Goal: Transaction & Acquisition: Book appointment/travel/reservation

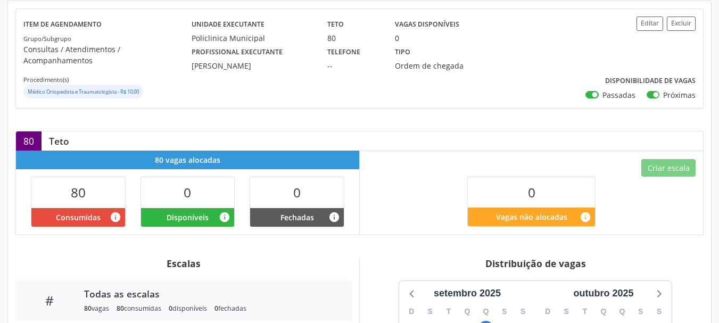
scroll to position [266, 0]
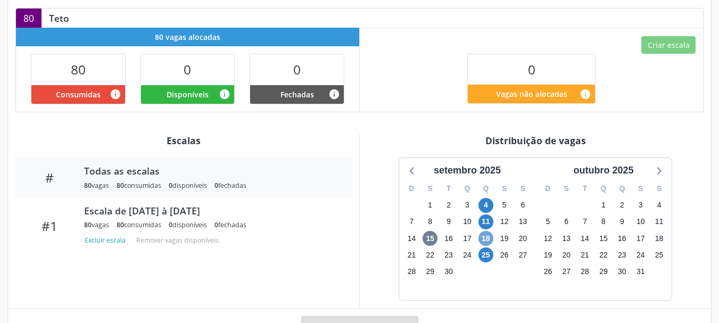
click at [490, 231] on span "18" at bounding box center [486, 238] width 15 height 15
drag, startPoint x: 483, startPoint y: 235, endPoint x: 471, endPoint y: 248, distance: 18.5
click at [471, 248] on div "D S T Q Q S S 31 1 2 3 4 5 6 7 8 9 10 11 12 13 14 15 16 17 18 19 20 21 22 23 24…" at bounding box center [467, 239] width 136 height 122
click at [471, 248] on span "24" at bounding box center [467, 255] width 15 height 15
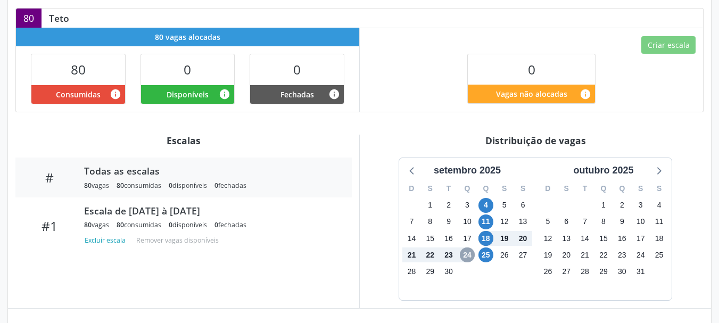
click at [466, 251] on span "24" at bounding box center [467, 255] width 15 height 15
click at [486, 231] on span "18" at bounding box center [486, 238] width 15 height 15
click at [487, 231] on span "18" at bounding box center [486, 238] width 15 height 15
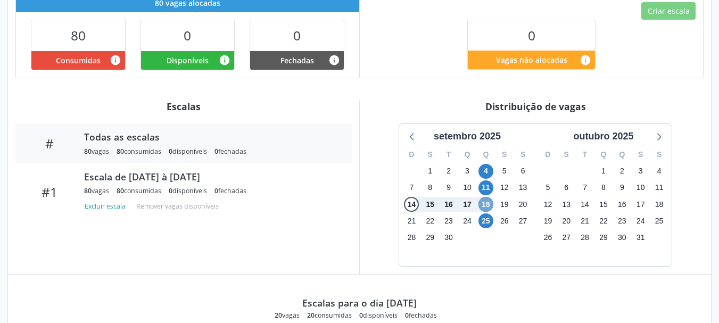
scroll to position [479, 0]
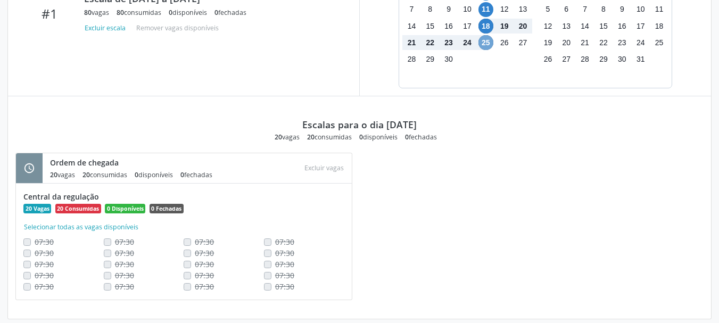
click at [488, 39] on div "D S T Q Q S S 31 1 2 3 4 5 6 7 8 9 10 11 12 13 14 15 16 17 18 19 20 21 22 23 24…" at bounding box center [467, 26] width 136 height 122
click at [485, 35] on span "25" at bounding box center [486, 42] width 15 height 15
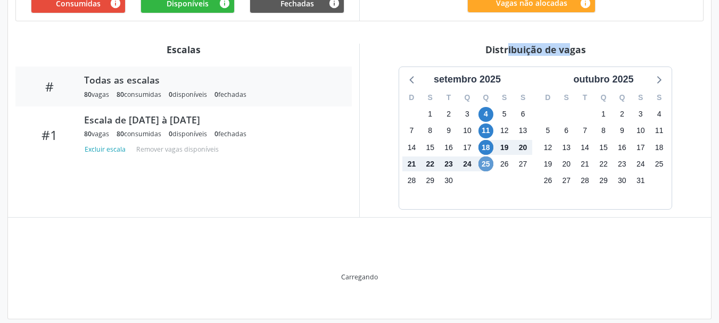
click at [485, 44] on div "Distribuição de vagas" at bounding box center [535, 50] width 336 height 12
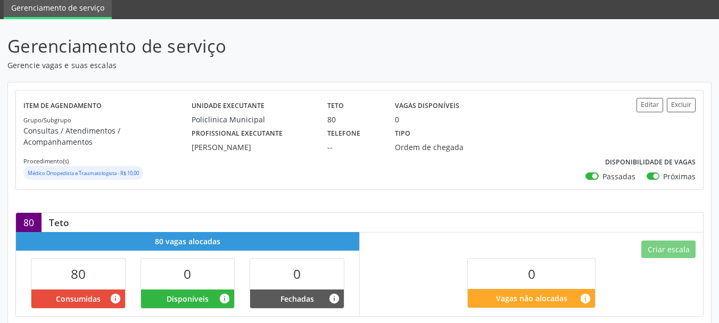
scroll to position [0, 0]
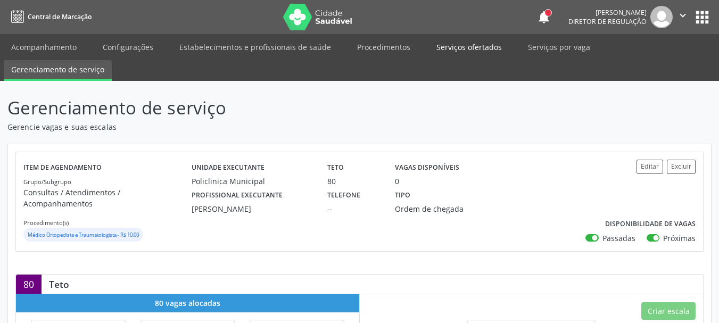
click at [455, 46] on link "Serviços ofertados" at bounding box center [469, 47] width 80 height 19
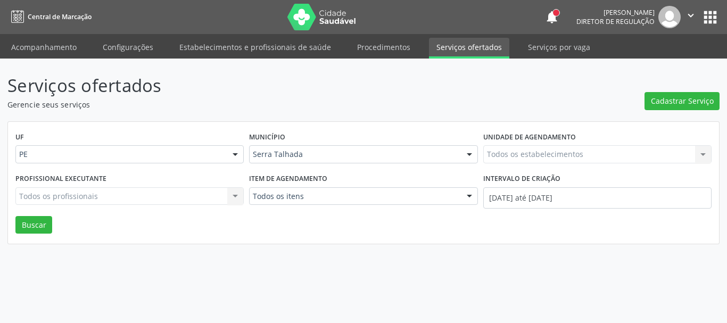
click at [520, 158] on div "Todos os estabelecimentos Todos os estabelecimentos Nenhum resultado encontrado…" at bounding box center [597, 154] width 228 height 18
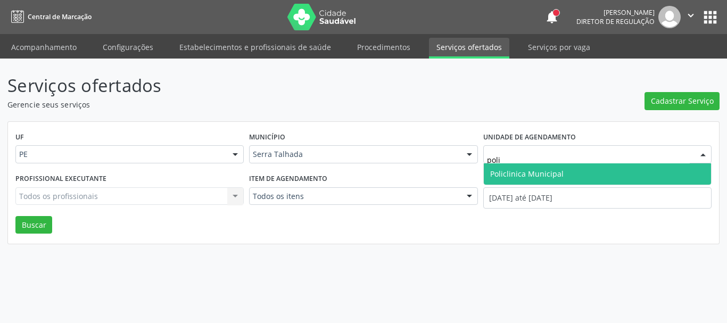
type input "polic"
click at [516, 169] on span "Policlinica Municipal" at bounding box center [526, 174] width 73 height 10
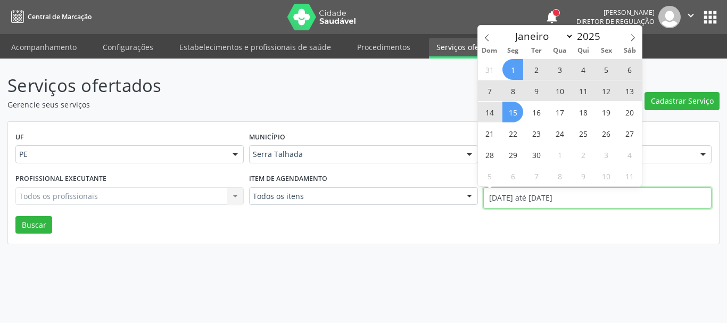
click at [514, 198] on input "01/09/2025 até 15/09/2025" at bounding box center [597, 197] width 228 height 21
click at [489, 37] on icon at bounding box center [486, 37] width 7 height 7
select select "7"
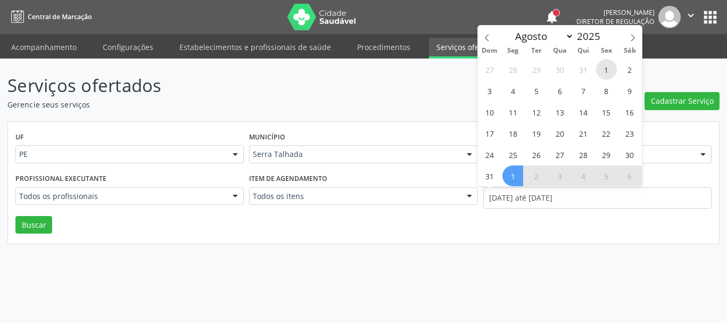
click at [608, 63] on span "1" at bounding box center [606, 69] width 21 height 21
type input "01/08/2025"
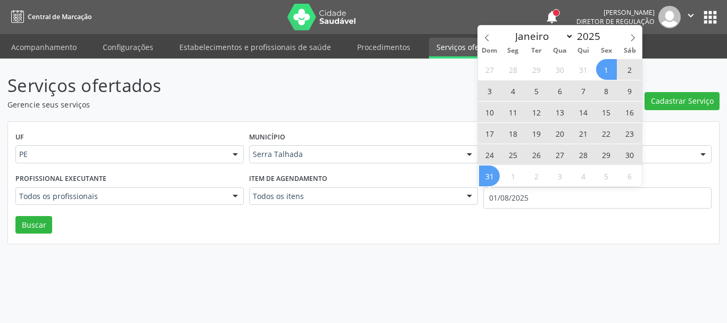
click at [490, 183] on span "31" at bounding box center [489, 176] width 21 height 21
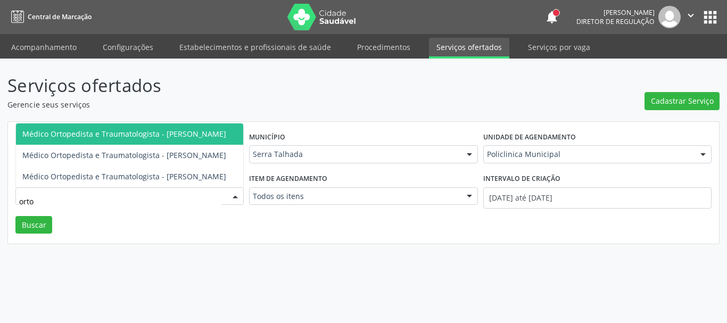
type input "ortop"
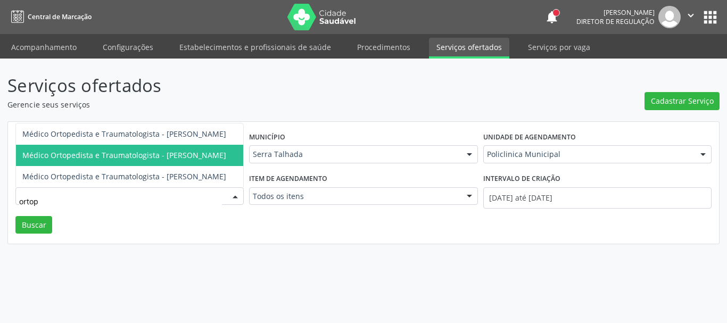
click at [190, 151] on span "Médico Ortopedista e Traumatologista - Joao Bosco Barreto Couto Neto" at bounding box center [124, 155] width 204 height 10
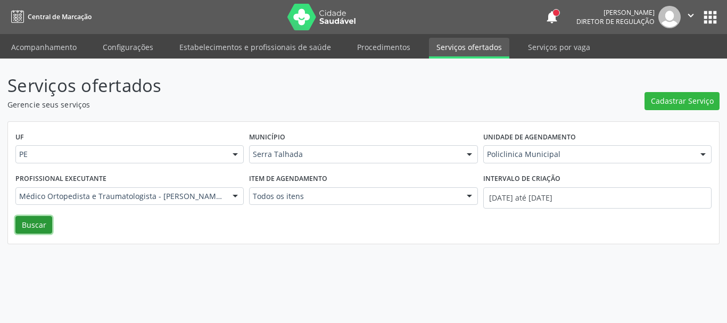
click at [24, 218] on button "Buscar" at bounding box center [33, 225] width 37 height 18
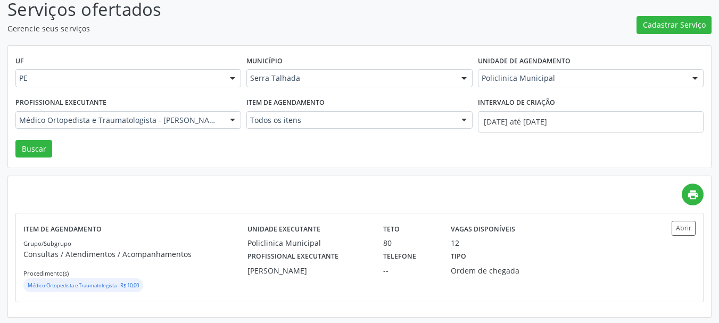
scroll to position [78, 0]
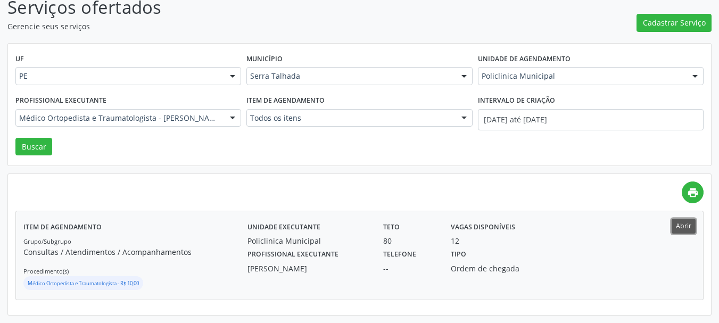
click at [680, 222] on button "Abrir" at bounding box center [684, 226] width 24 height 14
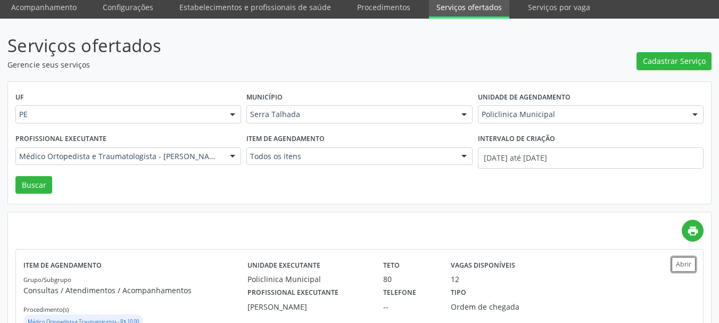
scroll to position [0, 0]
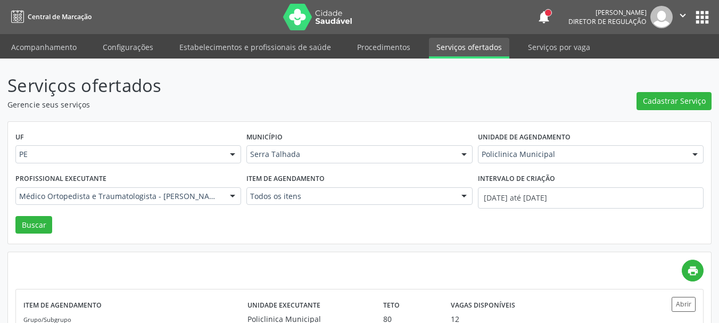
click at [473, 53] on link "Serviços ofertados" at bounding box center [469, 48] width 80 height 21
click at [704, 11] on button "apps" at bounding box center [702, 17] width 19 height 19
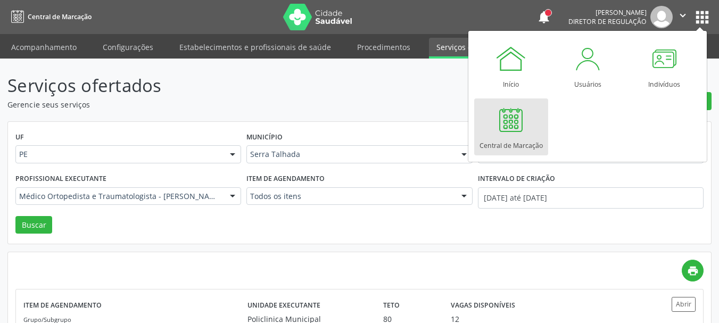
click at [509, 136] on div "Central de Marcação" at bounding box center [511, 143] width 63 height 14
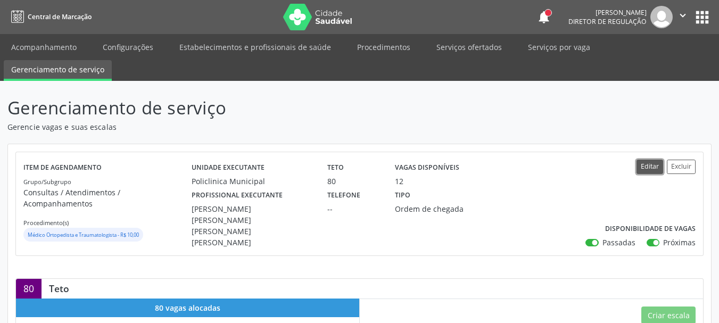
click at [650, 171] on button "Editar" at bounding box center [650, 167] width 27 height 14
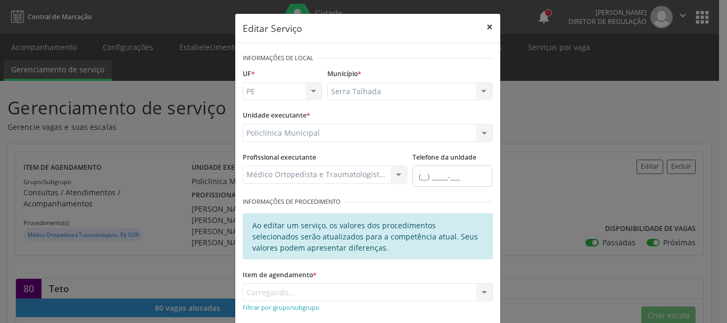
click at [489, 23] on button "×" at bounding box center [489, 27] width 21 height 26
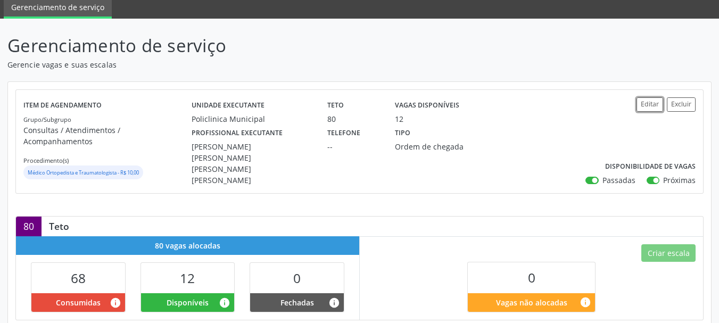
scroll to position [266, 0]
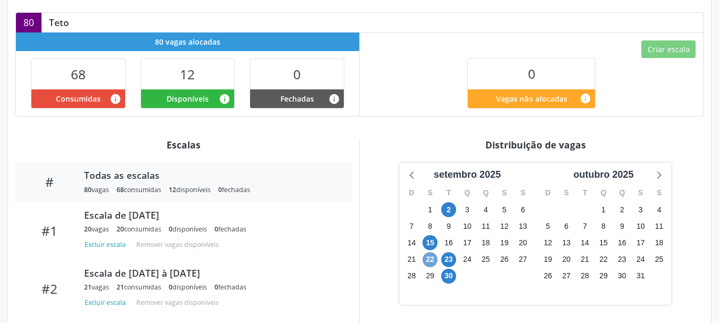
click at [433, 252] on span "22" at bounding box center [430, 259] width 15 height 15
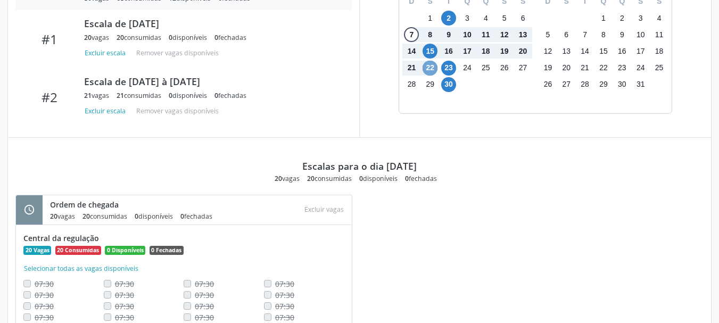
scroll to position [495, 0]
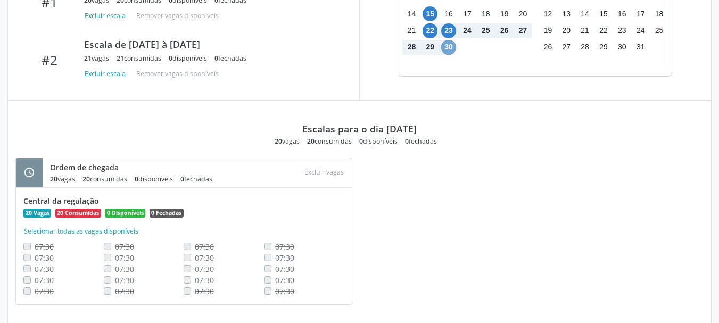
click at [449, 40] on span "30" at bounding box center [448, 47] width 15 height 15
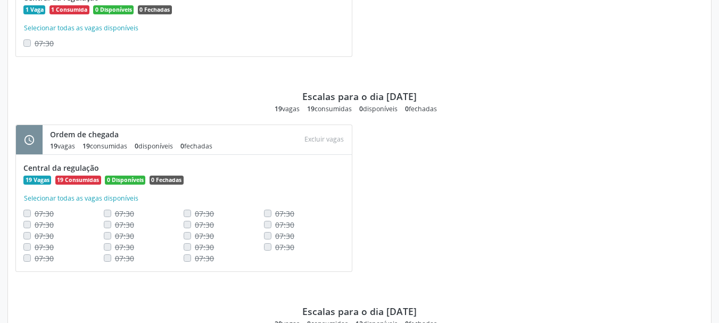
scroll to position [708, 0]
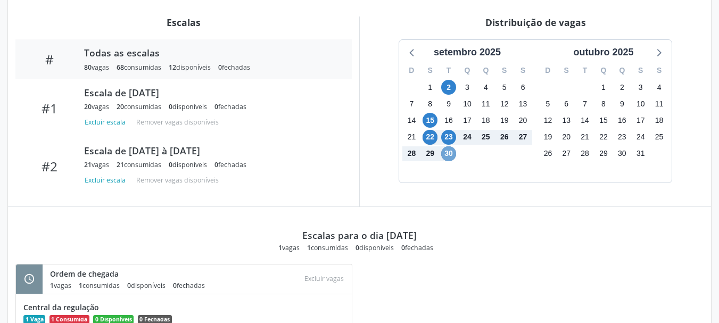
click at [446, 146] on span "30" at bounding box center [448, 153] width 15 height 15
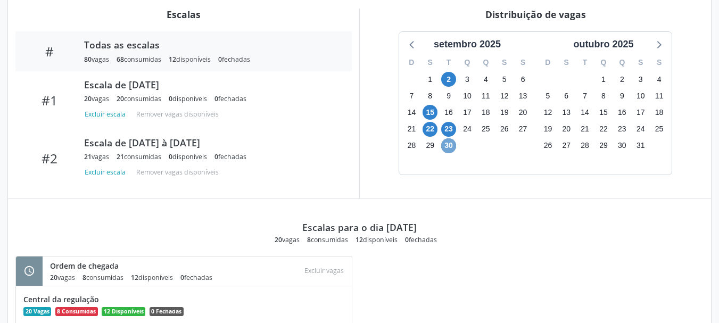
scroll to position [495, 0]
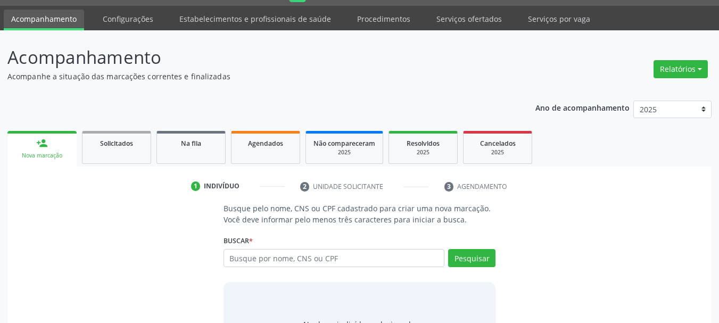
scroll to position [53, 0]
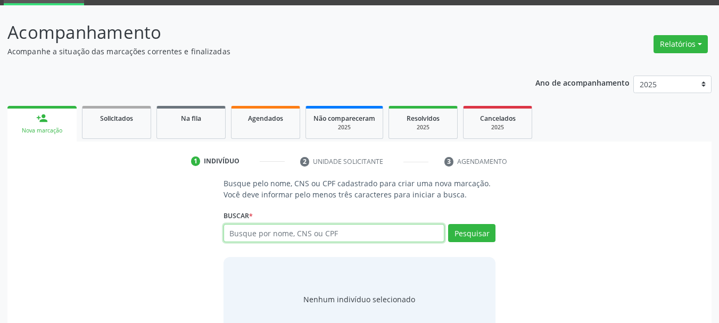
drag, startPoint x: 308, startPoint y: 226, endPoint x: 305, endPoint y: 232, distance: 6.7
click at [305, 232] on input "text" at bounding box center [334, 233] width 221 height 18
click at [267, 229] on input "text" at bounding box center [334, 233] width 221 height 18
type input "702006803692788"
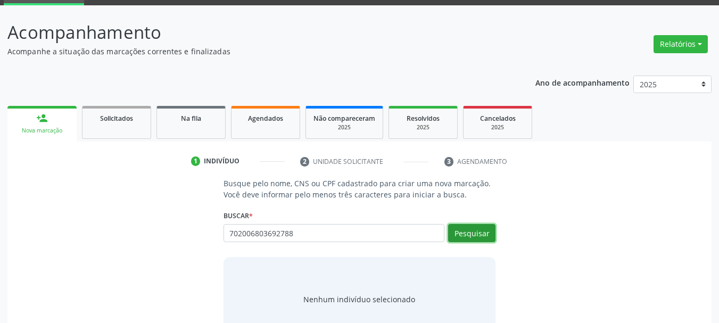
click at [471, 234] on button "Pesquisar" at bounding box center [471, 233] width 47 height 18
type input "702006803692788"
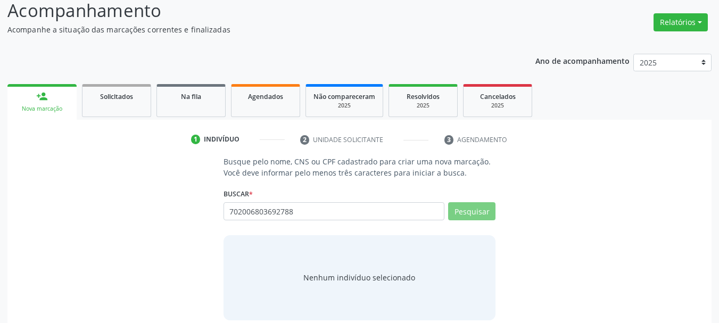
scroll to position [87, 0]
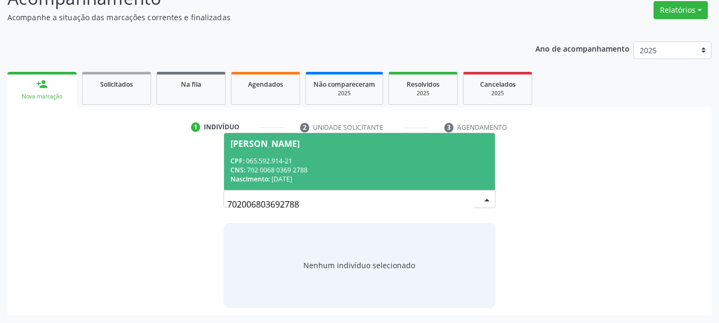
click at [289, 161] on div "CPF: 065.592.914-21" at bounding box center [360, 161] width 259 height 9
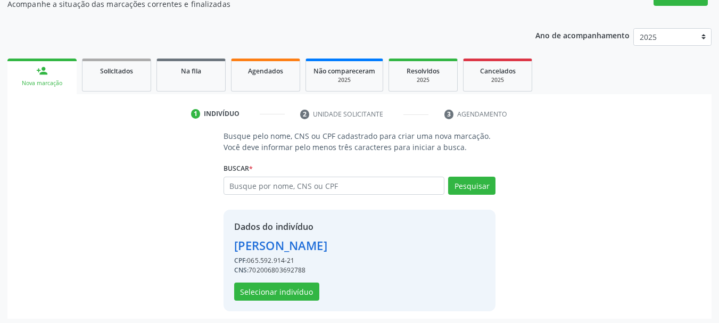
scroll to position [104, 0]
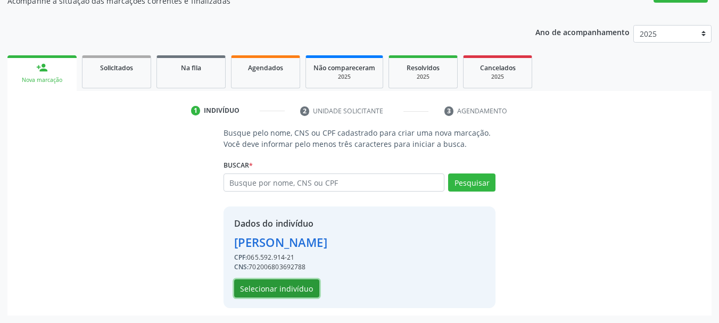
click at [286, 285] on button "Selecionar indivíduo" at bounding box center [276, 289] width 85 height 18
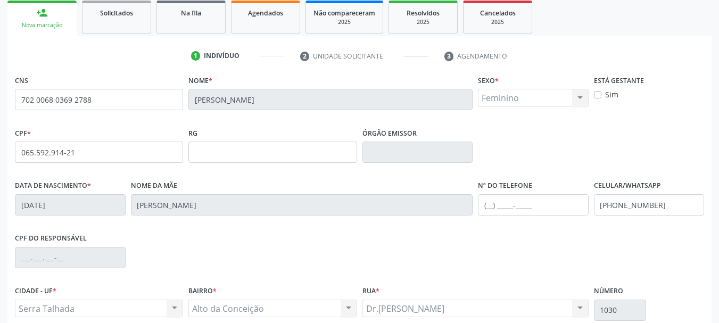
scroll to position [210, 0]
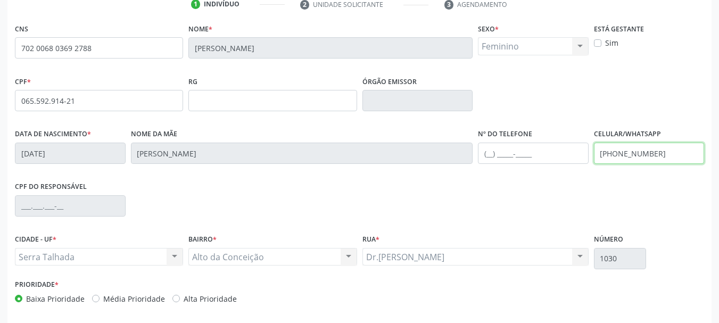
click at [444, 163] on div "Data de nascimento * 05/01/1994 Nome da mãe Sandra Maria da Silva Nunes Nº do T…" at bounding box center [359, 152] width 695 height 53
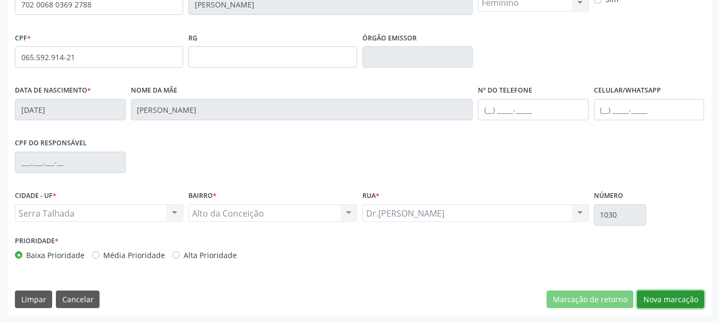
drag, startPoint x: 679, startPoint y: 304, endPoint x: 658, endPoint y: 283, distance: 29.4
click at [686, 299] on button "Nova marcação" at bounding box center [670, 300] width 67 height 18
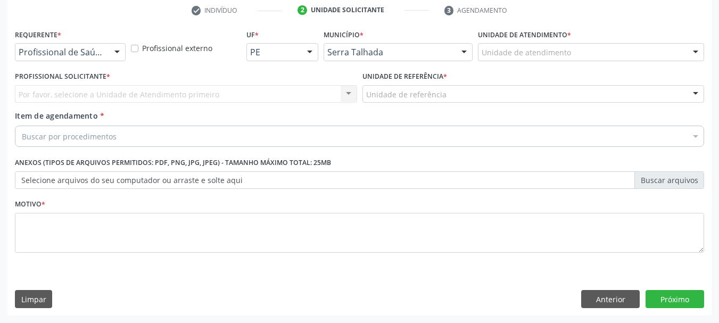
scroll to position [204, 0]
click at [82, 46] on div "Profissional de Saúde" at bounding box center [70, 52] width 111 height 18
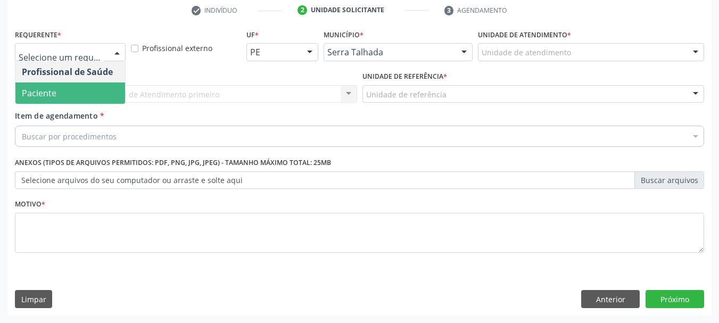
click at [76, 89] on span "Paciente" at bounding box center [70, 93] width 110 height 21
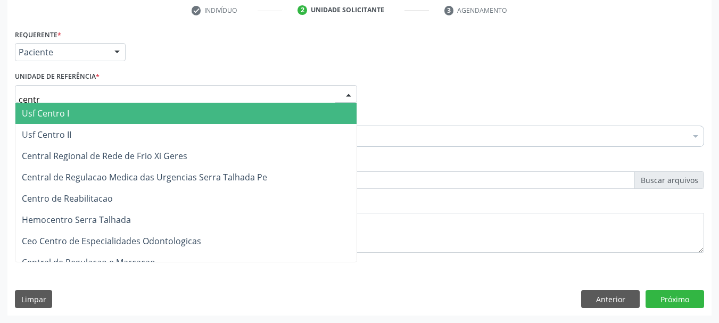
type input "centro"
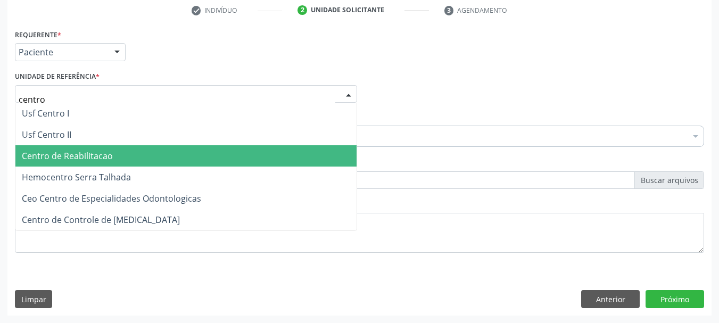
click at [109, 156] on span "Centro de Reabilitacao" at bounding box center [67, 156] width 91 height 12
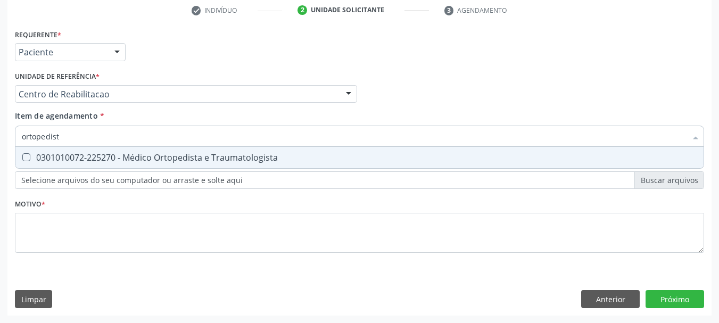
type input "ortopedista"
click at [100, 161] on div "0301010072-225270 - Médico Ortopedista e Traumatologista" at bounding box center [360, 157] width 676 height 9
checkbox Traumatologista "true"
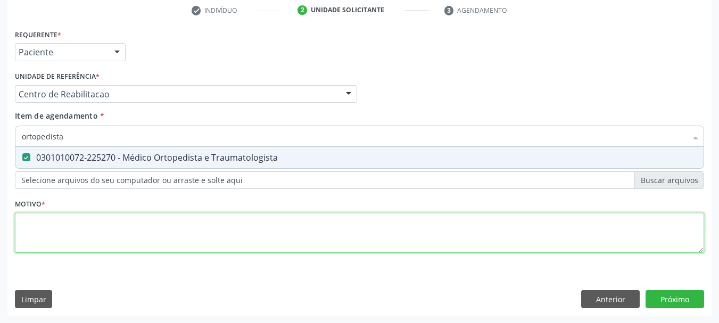
click at [84, 230] on div "Requerente * Paciente Profissional de Saúde Paciente Nenhum resultado encontrad…" at bounding box center [359, 147] width 689 height 241
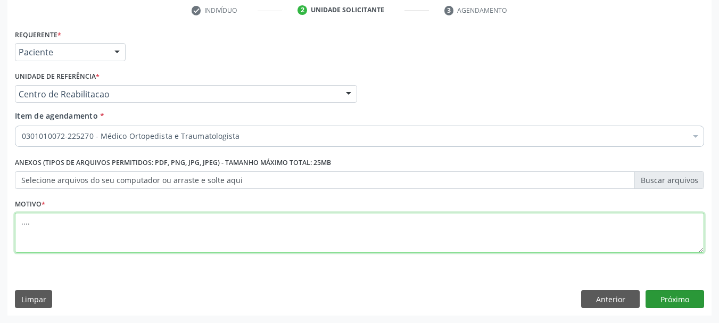
type textarea "...."
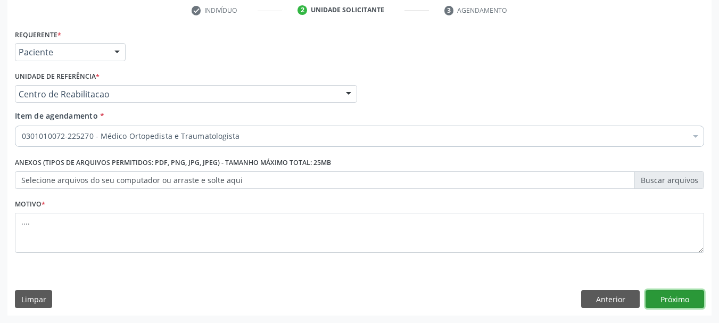
click at [663, 295] on button "Próximo" at bounding box center [675, 299] width 59 height 18
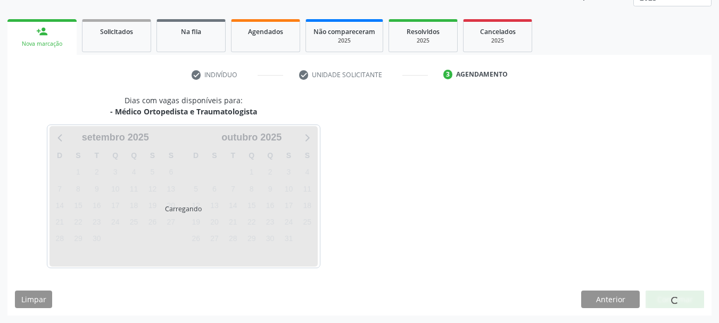
scroll to position [140, 0]
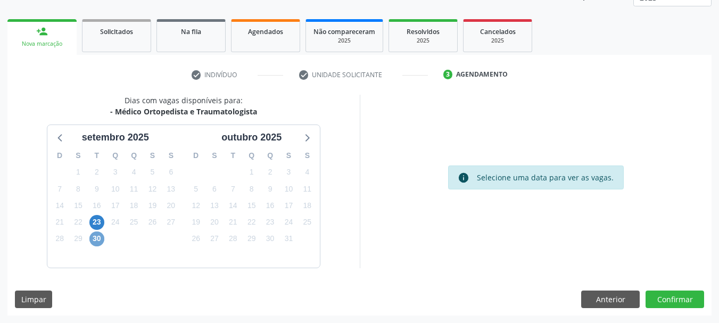
click at [96, 234] on span "30" at bounding box center [96, 239] width 15 height 15
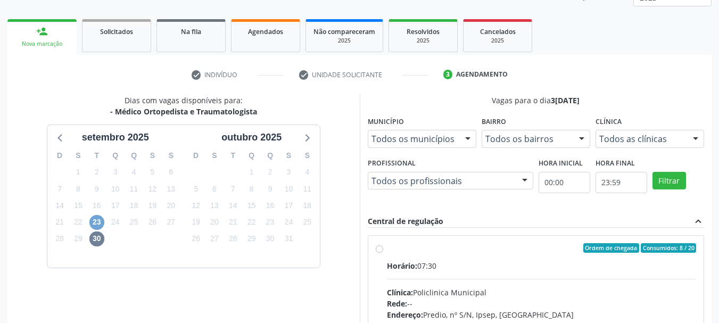
click at [97, 221] on span "23" at bounding box center [96, 222] width 15 height 15
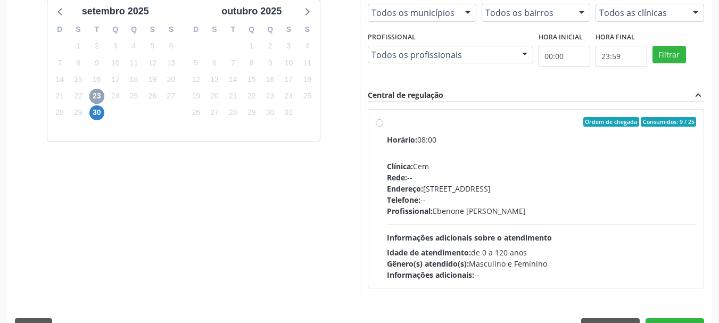
scroll to position [294, 0]
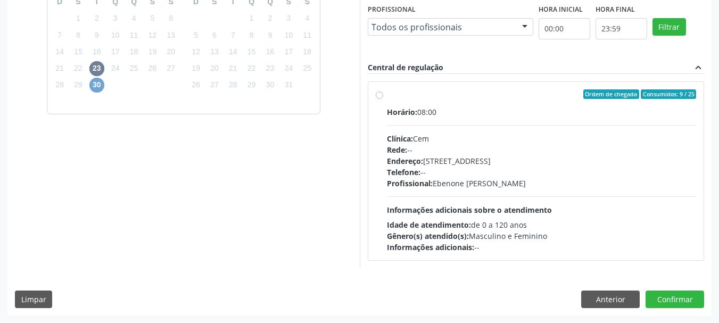
click at [98, 85] on span "30" at bounding box center [96, 85] width 15 height 15
click at [387, 97] on label "Ordem de chegada Consumidos: 8 / 20 Horário: 07:30 Clínica: Policlinica Municip…" at bounding box center [542, 170] width 310 height 163
click at [378, 97] on input "Ordem de chegada Consumidos: 8 / 20 Horário: 07:30 Clínica: Policlinica Municip…" at bounding box center [379, 94] width 7 height 10
radio input "true"
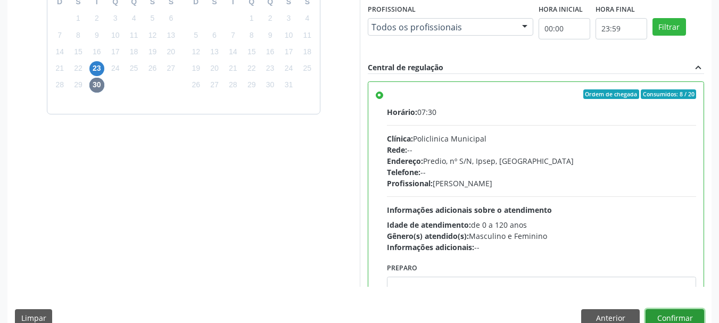
drag, startPoint x: 682, startPoint y: 322, endPoint x: 642, endPoint y: 308, distance: 42.3
click at [681, 323] on button "Confirmar" at bounding box center [675, 318] width 59 height 18
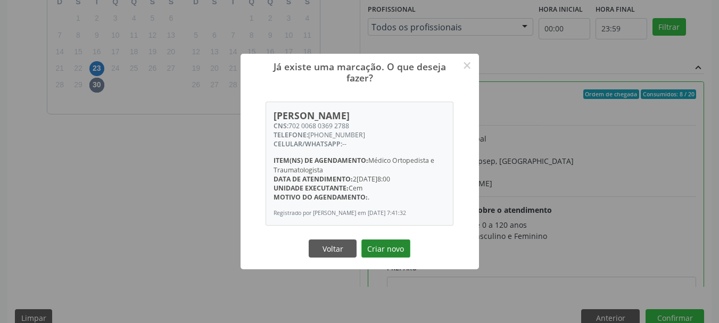
click at [387, 252] on button "Criar novo" at bounding box center [386, 249] width 49 height 18
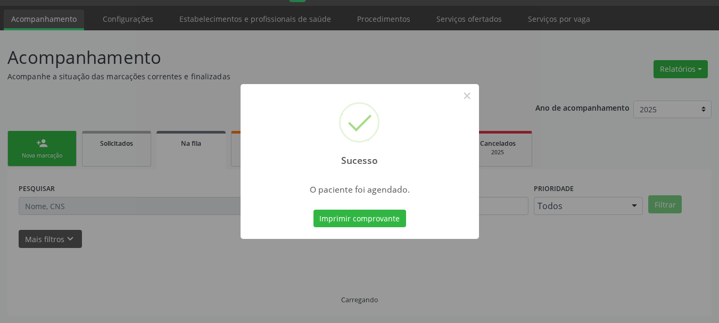
scroll to position [28, 0]
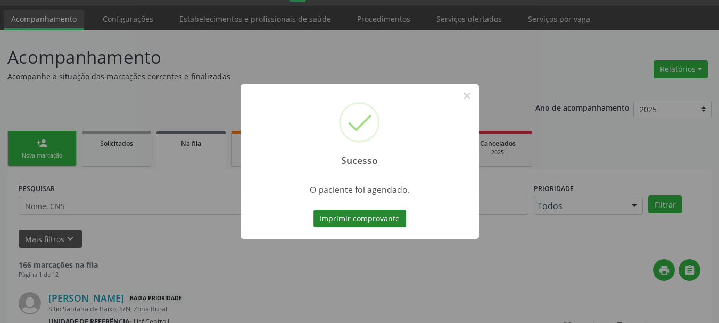
click at [371, 216] on button "Imprimir comprovante" at bounding box center [360, 219] width 93 height 18
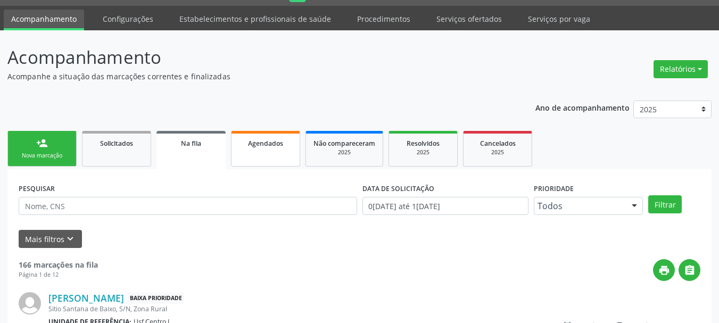
click at [265, 142] on span "Agendados" at bounding box center [265, 143] width 35 height 9
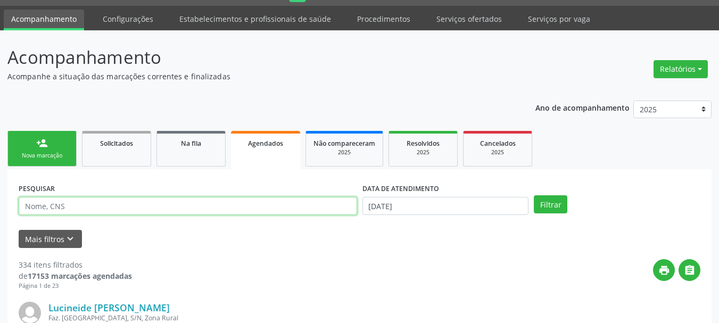
paste input "702 0068 0369 2788"
type input "702 0068 0369 2788"
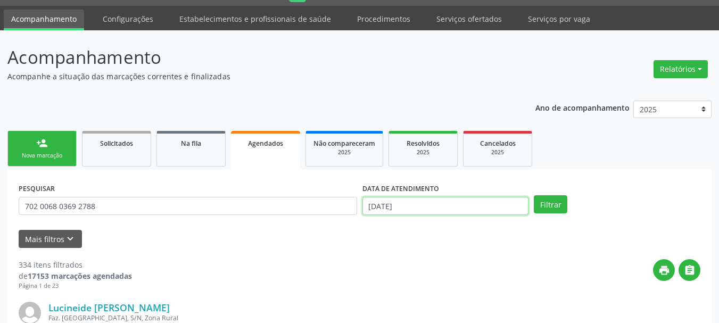
click at [411, 204] on input "15/09/2025" at bounding box center [446, 206] width 167 height 18
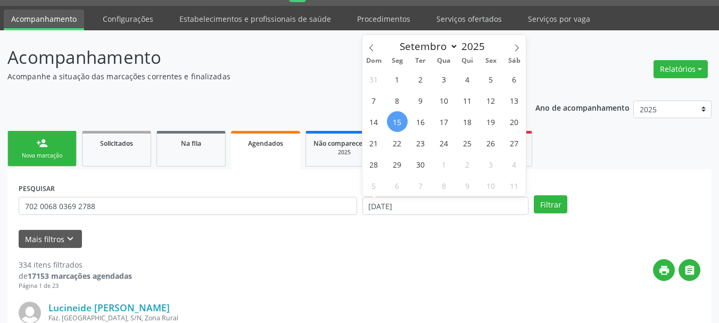
click at [412, 196] on div "31 1 2 3 4 5 6 7 8 9 10 11 12 13 14 15 16 17 18 19 20 21 22 23 24 25 26 27 28 2…" at bounding box center [445, 132] width 164 height 128
click at [423, 160] on span "30" at bounding box center [420, 164] width 21 height 21
type input "30/09/2025"
click at [423, 161] on span "30" at bounding box center [420, 164] width 21 height 21
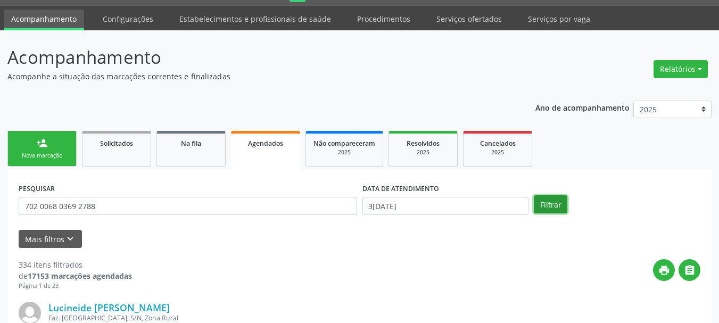
click at [535, 202] on button "Filtrar" at bounding box center [551, 204] width 34 height 18
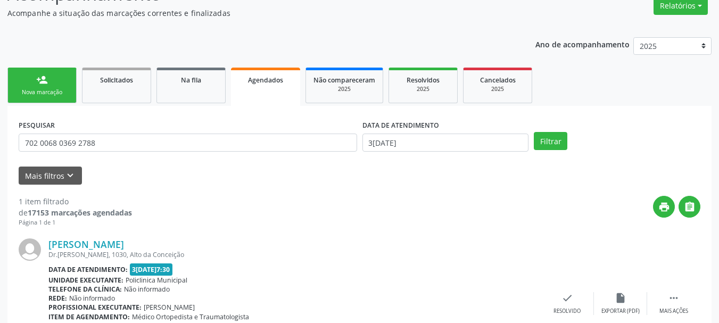
scroll to position [167, 0]
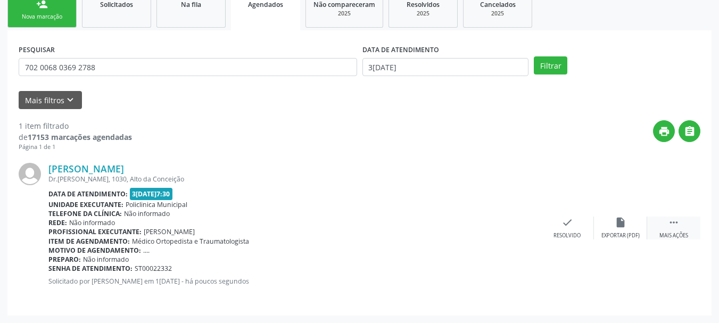
click at [666, 227] on div " Mais ações" at bounding box center [673, 228] width 53 height 23
click at [478, 224] on div "print Imprimir" at bounding box center [460, 228] width 53 height 23
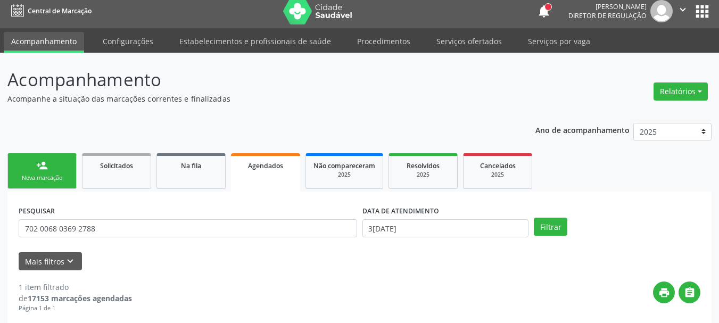
scroll to position [0, 0]
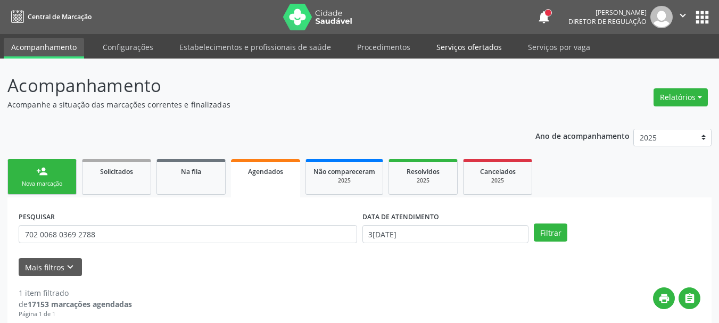
click at [448, 49] on link "Serviços ofertados" at bounding box center [469, 47] width 80 height 19
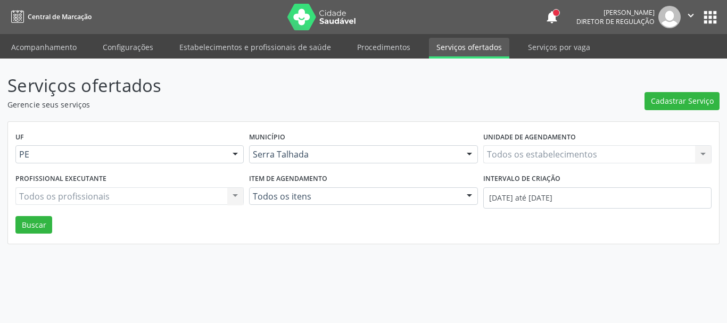
click at [514, 153] on div "Todos os estabelecimentos Todos os estabelecimentos Nenhum resultado encontrado…" at bounding box center [597, 154] width 228 height 18
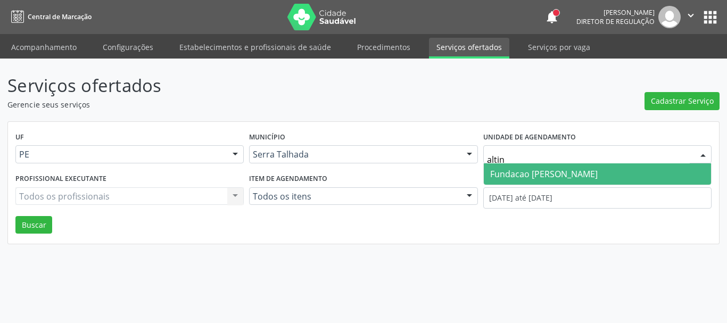
type input "altino"
click at [529, 176] on span "Fundacao Altino Ventura" at bounding box center [544, 174] width 108 height 12
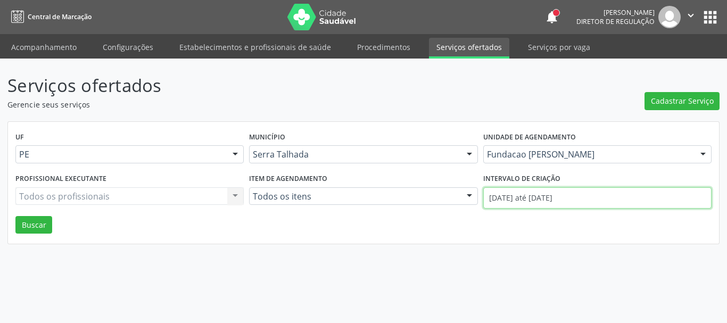
click at [536, 192] on input "01/09/2025 até 15/09/2025" at bounding box center [597, 197] width 228 height 21
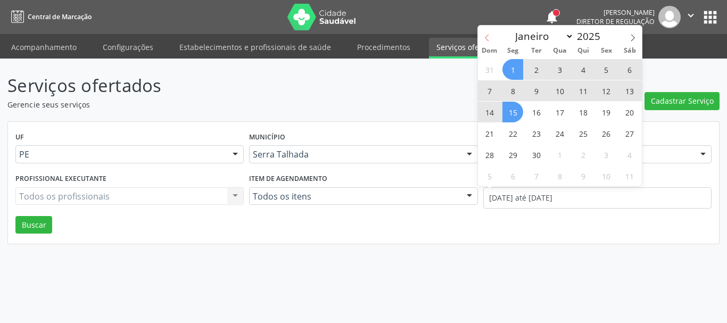
click at [489, 36] on icon at bounding box center [486, 37] width 7 height 7
select select "7"
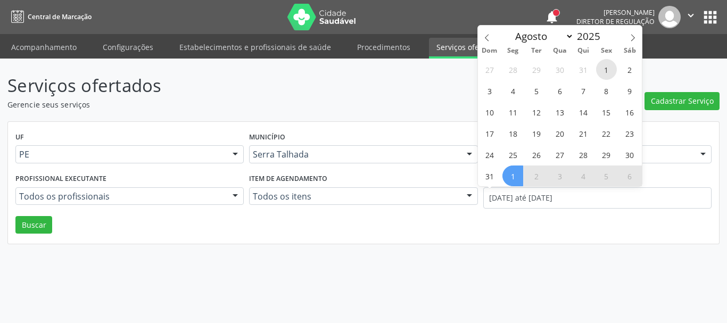
click at [606, 76] on span "1" at bounding box center [606, 69] width 21 height 21
type input "01/08/2025"
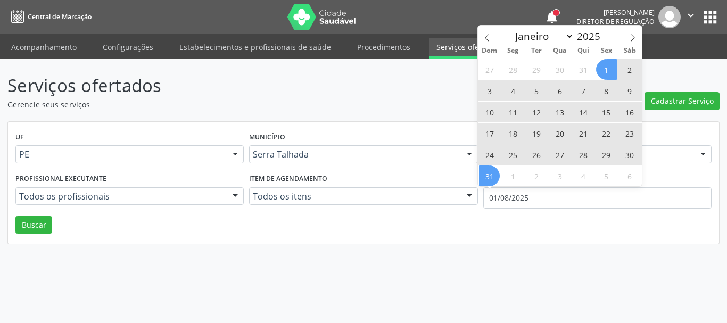
click at [493, 177] on span "31" at bounding box center [489, 176] width 21 height 21
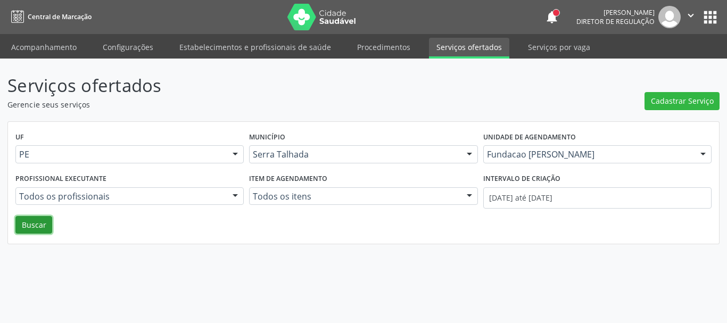
click at [35, 216] on button "Buscar" at bounding box center [33, 225] width 37 height 18
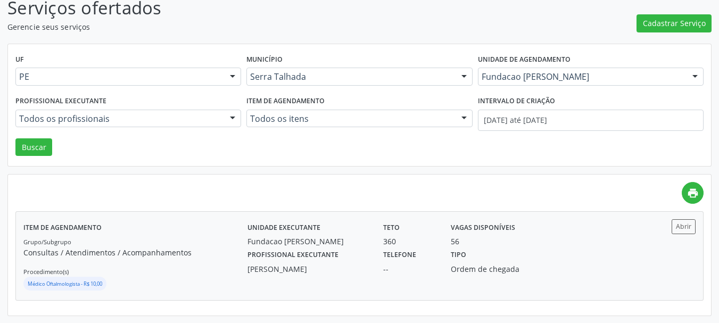
scroll to position [78, 0]
click at [679, 225] on button "Abrir" at bounding box center [684, 226] width 24 height 14
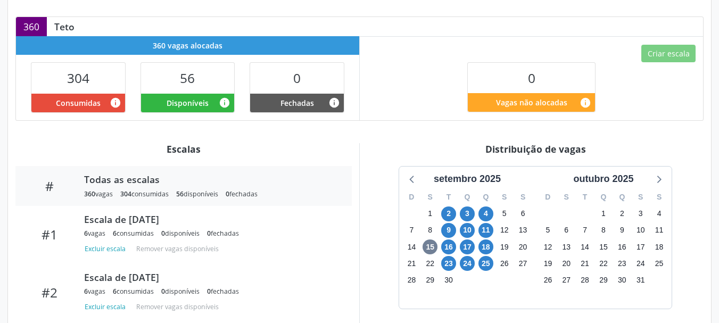
scroll to position [318, 0]
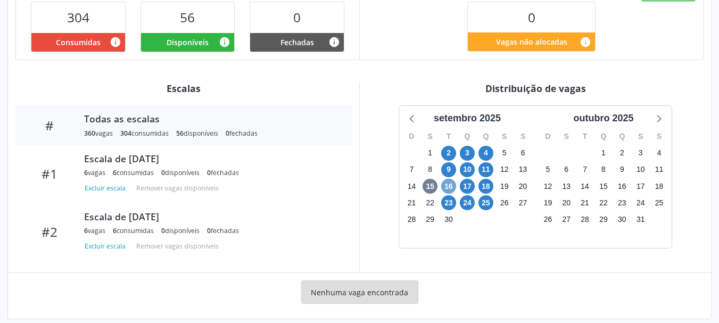
click at [449, 179] on span "16" at bounding box center [448, 186] width 15 height 15
click at [448, 179] on span "16" at bounding box center [448, 186] width 15 height 15
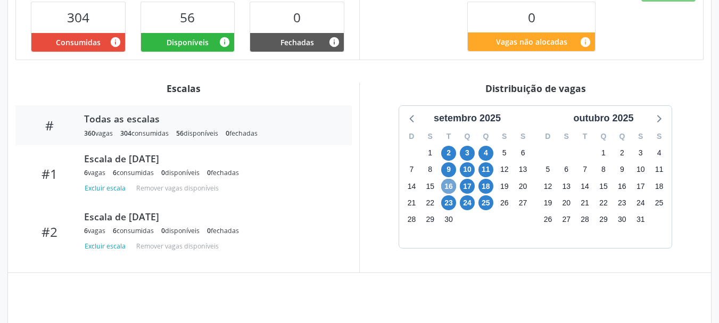
click at [448, 179] on span "16" at bounding box center [448, 186] width 15 height 15
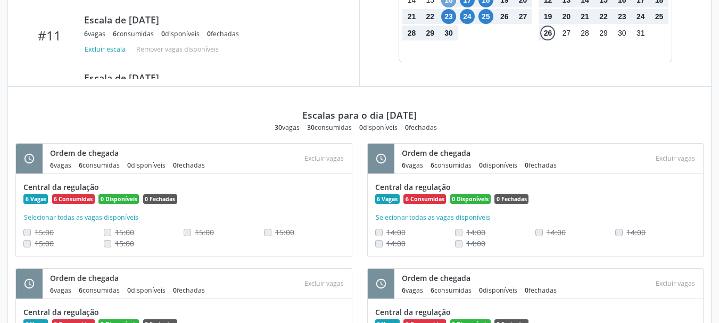
scroll to position [446, 0]
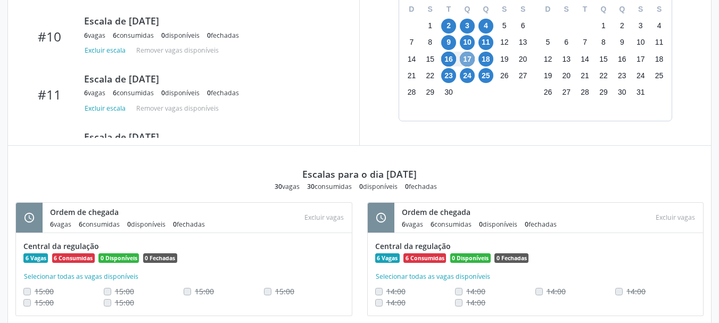
click at [464, 52] on span "17" at bounding box center [467, 59] width 15 height 15
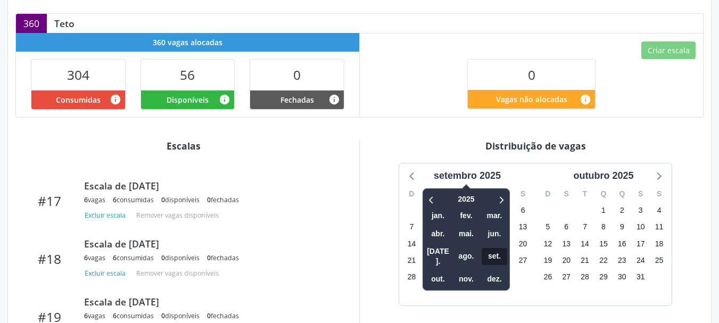
scroll to position [239, 0]
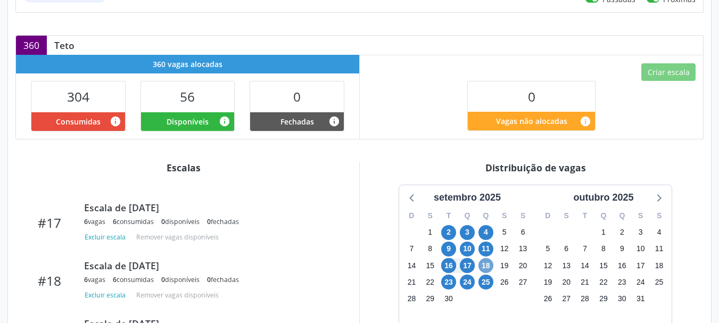
click at [485, 258] on span "18" at bounding box center [486, 265] width 15 height 15
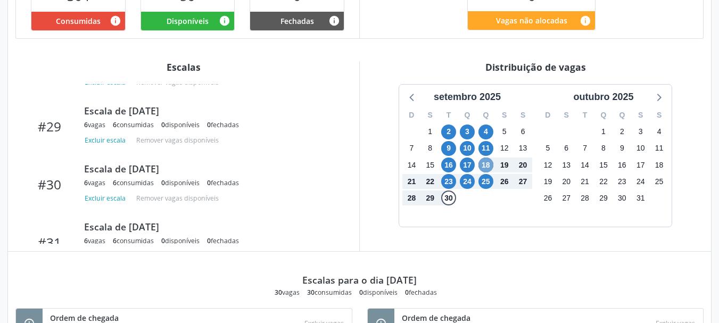
scroll to position [339, 0]
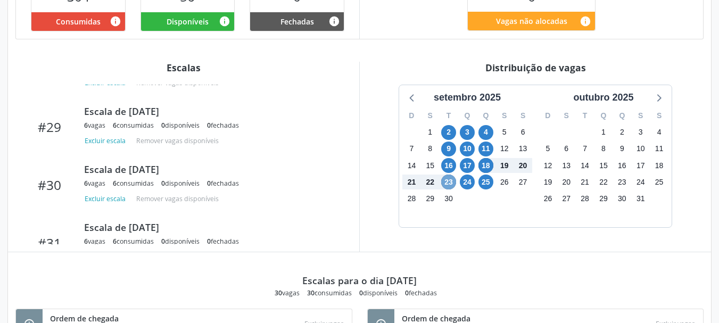
click at [449, 175] on span "23" at bounding box center [448, 182] width 15 height 15
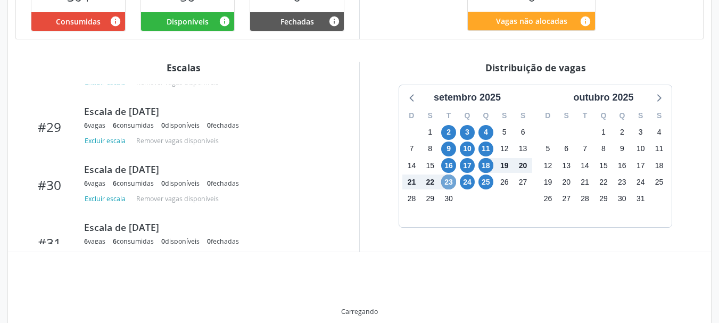
click at [449, 175] on span "23" at bounding box center [448, 182] width 15 height 15
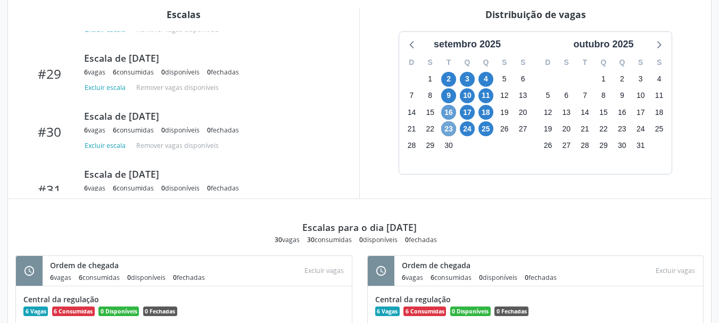
click at [445, 121] on span "23" at bounding box center [448, 128] width 15 height 15
click at [445, 113] on span "16" at bounding box center [448, 112] width 15 height 15
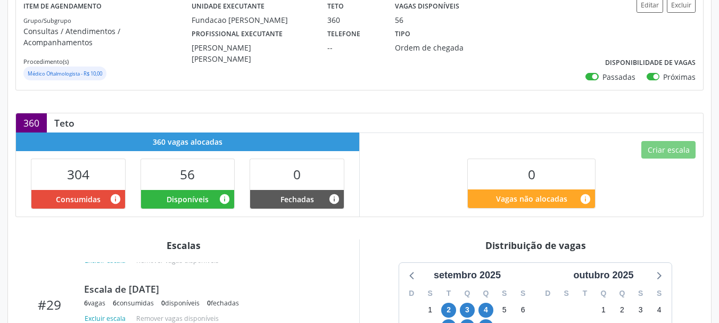
scroll to position [161, 0]
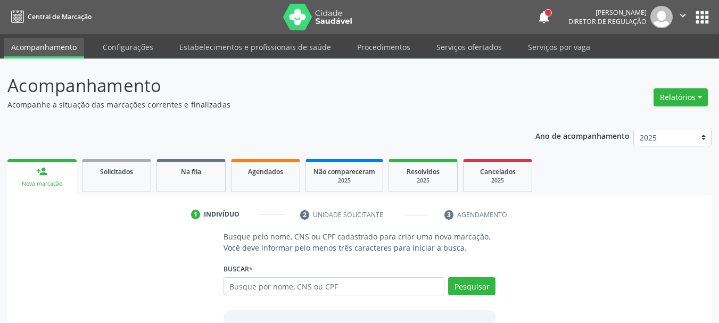
click at [330, 282] on input "text" at bounding box center [334, 286] width 221 height 18
type input "[CREDIT_CARD_NUMBER]"
click at [478, 291] on button "Pesquisar" at bounding box center [471, 286] width 47 height 18
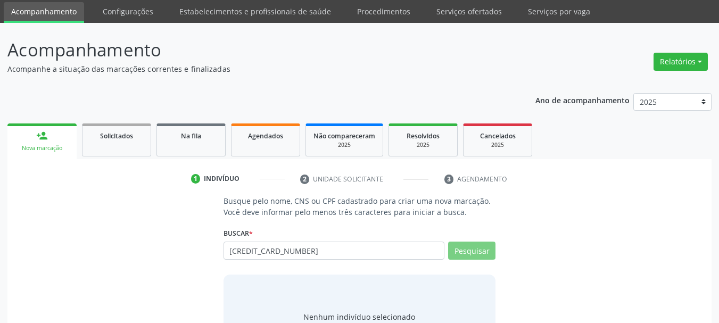
scroll to position [87, 0]
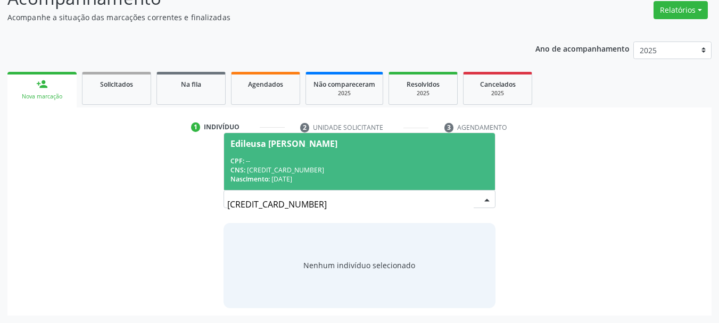
click at [270, 169] on div "CNS: [CREDIT_CARD_NUMBER]" at bounding box center [360, 170] width 259 height 9
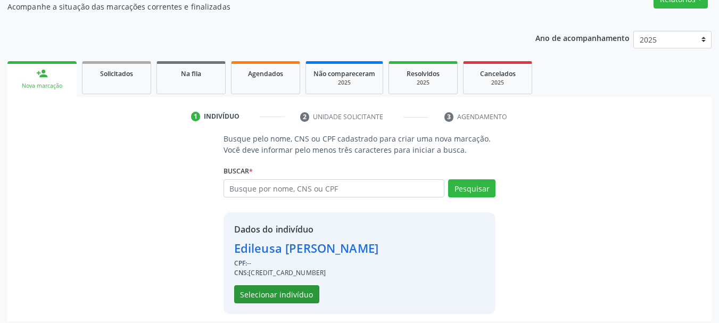
scroll to position [104, 0]
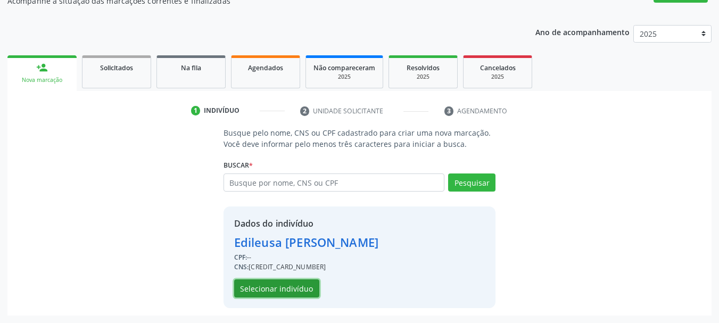
click at [289, 292] on button "Selecionar indivíduo" at bounding box center [276, 289] width 85 height 18
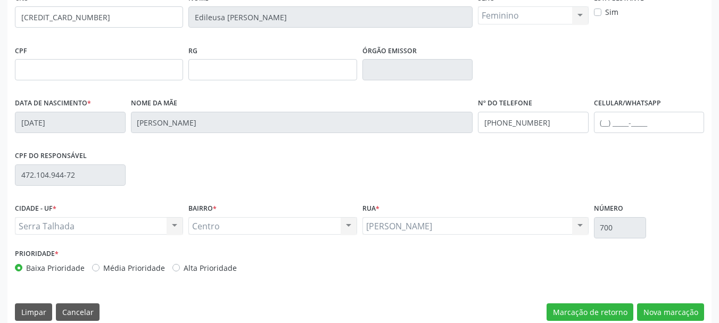
scroll to position [254, 0]
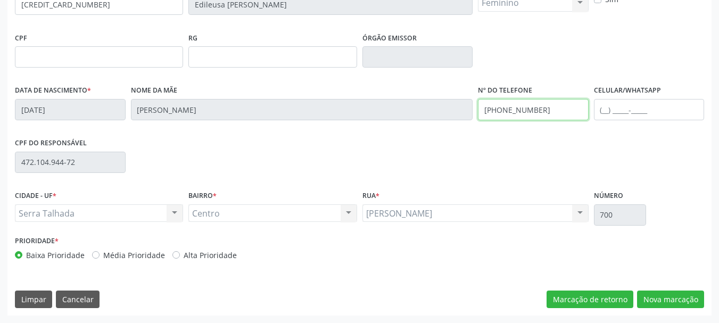
click at [314, 112] on div "Data de nascimento * [DATE] Nome da mãe [PERSON_NAME] Nº do Telefone [PHONE_NUM…" at bounding box center [359, 109] width 695 height 53
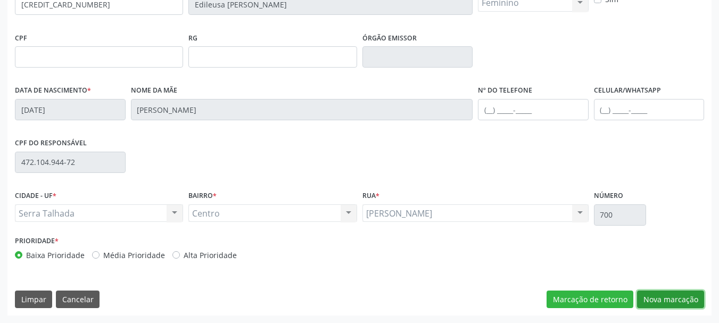
click at [663, 298] on button "Nova marcação" at bounding box center [670, 300] width 67 height 18
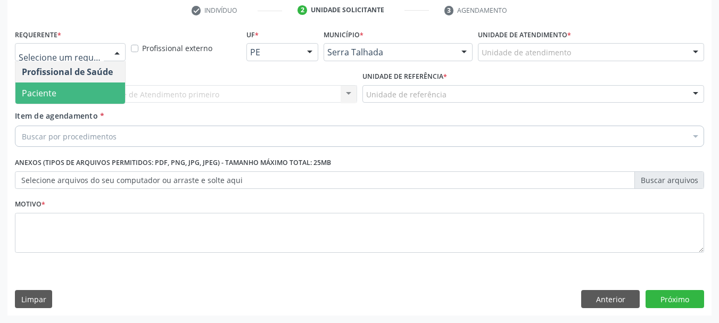
click at [60, 89] on span "Paciente" at bounding box center [70, 93] width 110 height 21
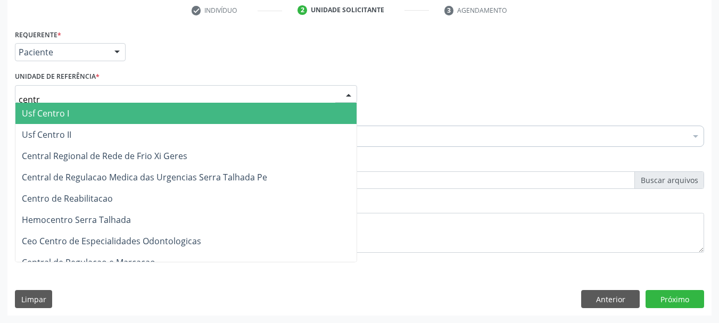
type input "centro"
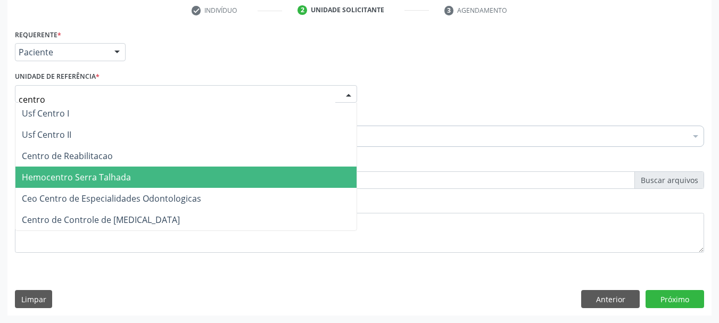
click at [54, 166] on ul "Usf Centro I Usf Centro II Centro de Reabilitacao Hemocentro Serra Talhada Ceo …" at bounding box center [185, 167] width 341 height 128
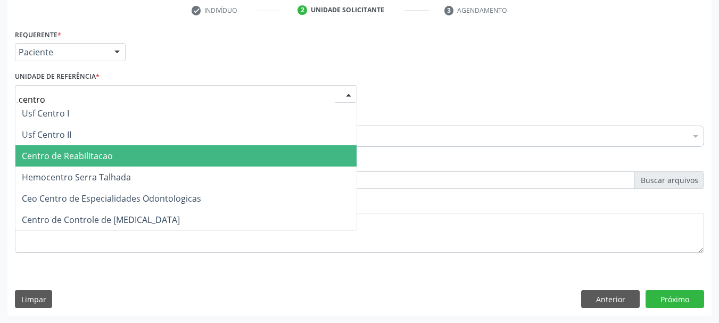
click at [61, 159] on span "Centro de Reabilitacao" at bounding box center [67, 156] width 91 height 12
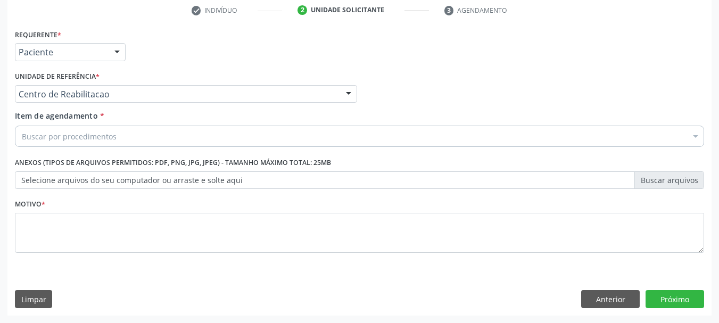
drag, startPoint x: 67, startPoint y: 146, endPoint x: 70, endPoint y: 138, distance: 8.4
click at [68, 143] on div "Item de agendamento * Buscar por procedimentos Selecionar todos 0304070076 - .Q…" at bounding box center [359, 130] width 695 height 41
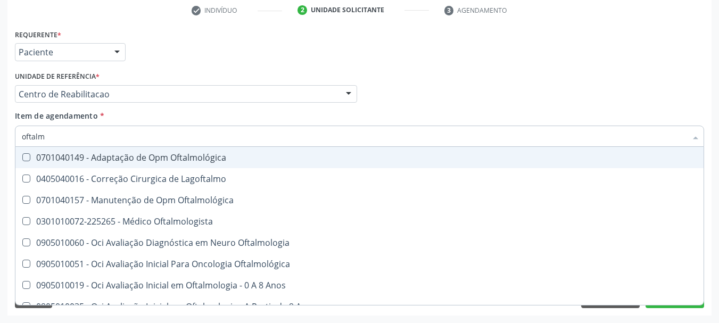
type input "oftalmo"
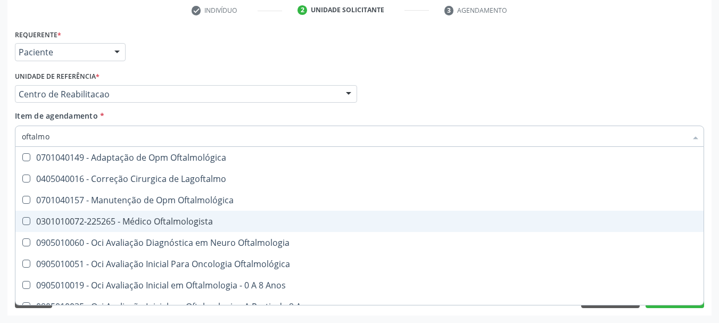
click at [177, 225] on div "0301010072-225265 - Médico Oftalmologista" at bounding box center [360, 221] width 676 height 9
checkbox Oftalmologista "true"
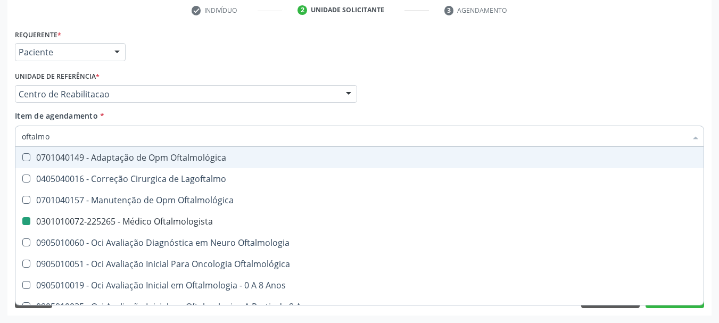
click at [462, 89] on div "Profissional Solicitante Por favor, selecione a Unidade de Atendimento primeiro…" at bounding box center [359, 90] width 695 height 42
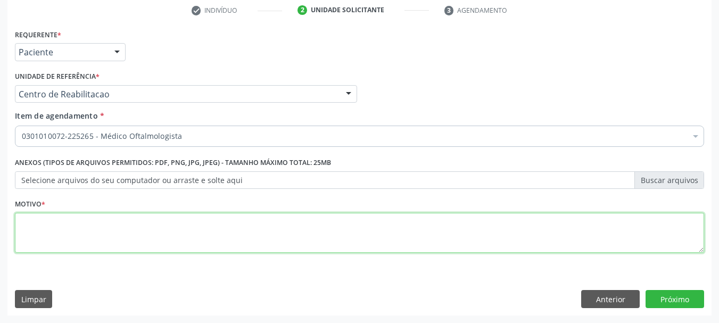
click at [156, 232] on textarea at bounding box center [359, 233] width 689 height 40
type textarea "..."
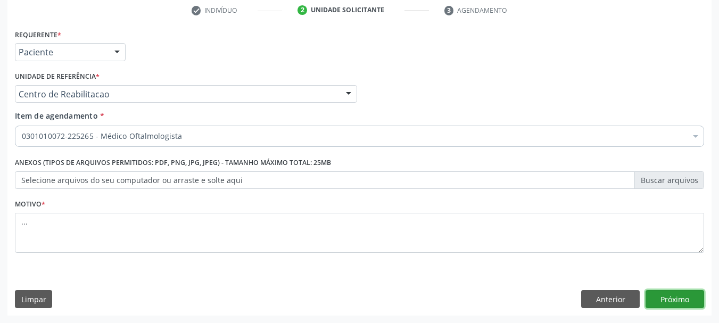
click at [654, 301] on button "Próximo" at bounding box center [675, 299] width 59 height 18
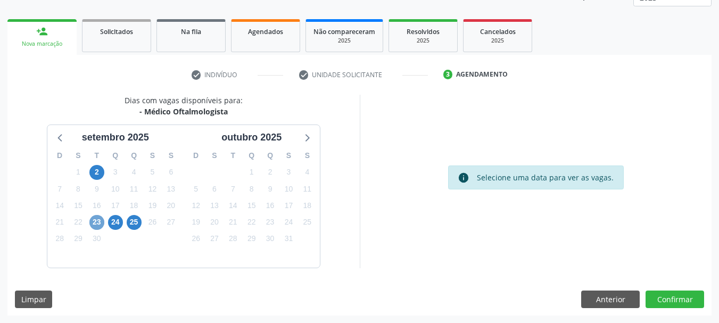
click at [97, 224] on span "23" at bounding box center [96, 222] width 15 height 15
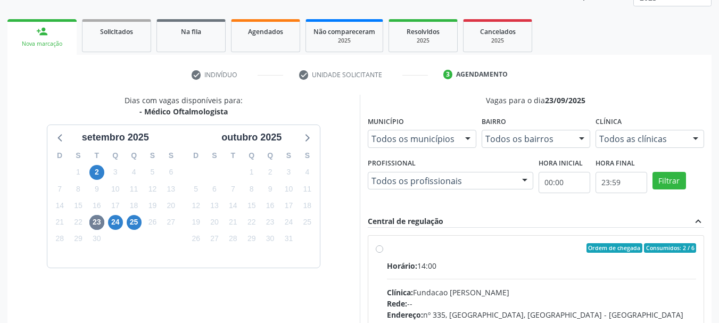
click at [387, 247] on label "Ordem de chegada Consumidos: 2 / 6 Horário: 14:00 Clínica: Fundacao Altino Vent…" at bounding box center [542, 324] width 310 height 163
click at [382, 247] on input "Ordem de chegada Consumidos: 2 / 6 Horário: 14:00 Clínica: Fundacao Altino Vent…" at bounding box center [379, 248] width 7 height 10
radio input "true"
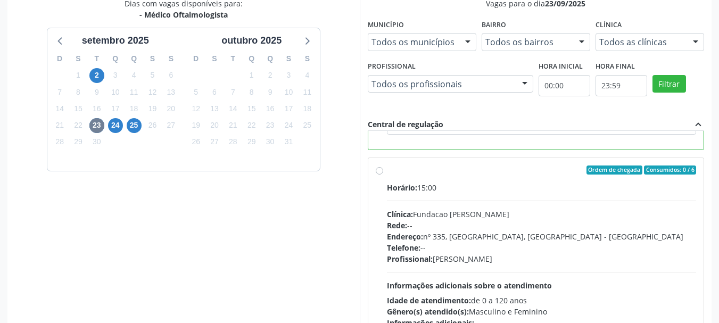
scroll to position [313, 0]
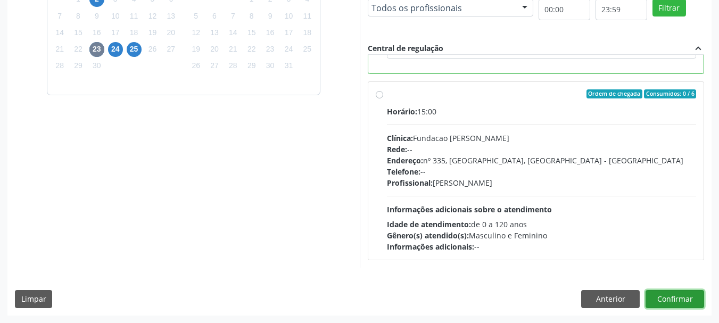
click at [679, 295] on button "Confirmar" at bounding box center [675, 299] width 59 height 18
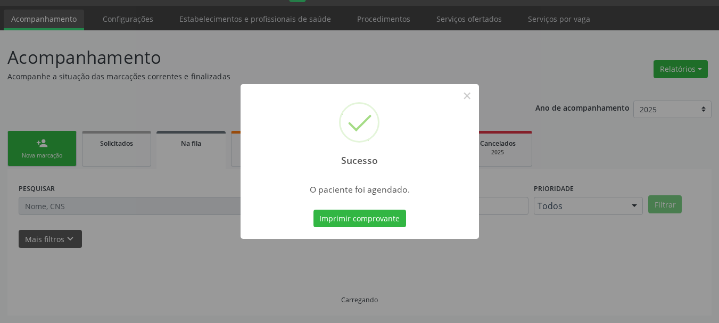
scroll to position [28, 0]
click at [350, 218] on button "Imprimir comprovante" at bounding box center [360, 219] width 93 height 18
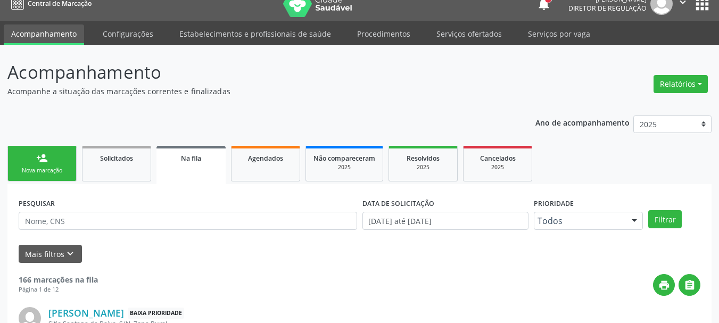
scroll to position [0, 0]
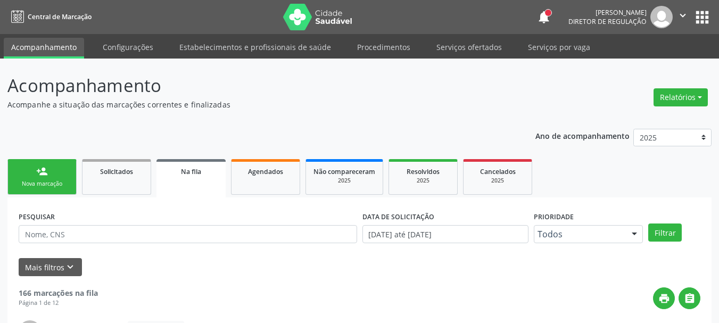
click at [709, 15] on button "apps" at bounding box center [702, 17] width 19 height 19
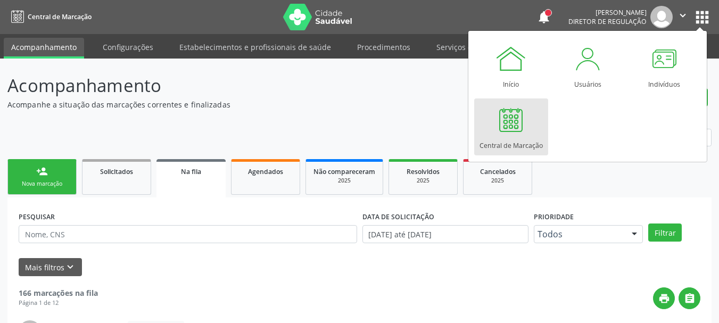
click at [505, 133] on div at bounding box center [511, 120] width 32 height 32
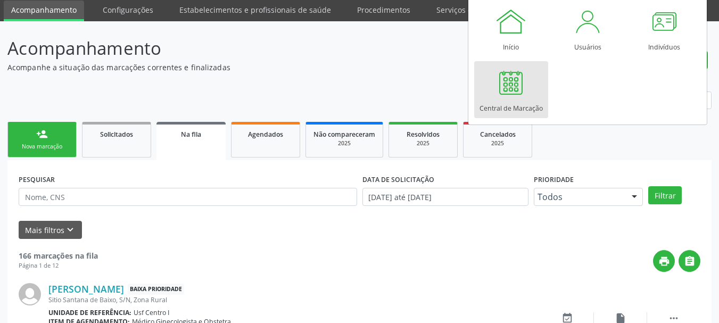
scroll to position [53, 0]
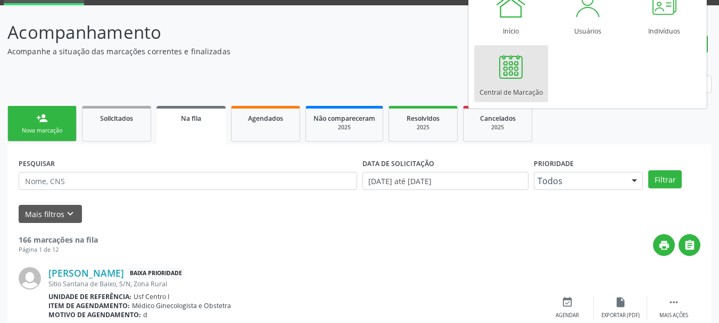
click at [519, 74] on div at bounding box center [511, 67] width 32 height 32
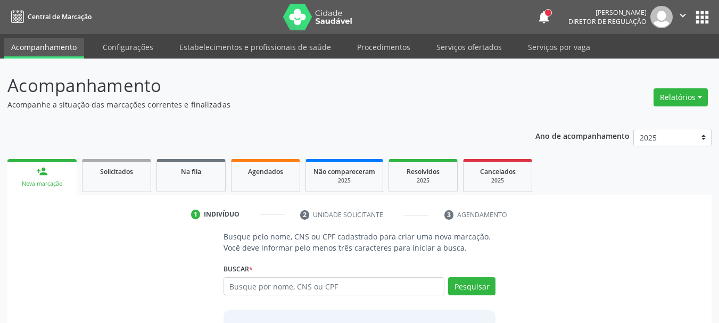
click at [373, 288] on input "text" at bounding box center [334, 286] width 221 height 18
type input "705001274054554"
click at [480, 286] on button "Pesquisar" at bounding box center [471, 286] width 47 height 18
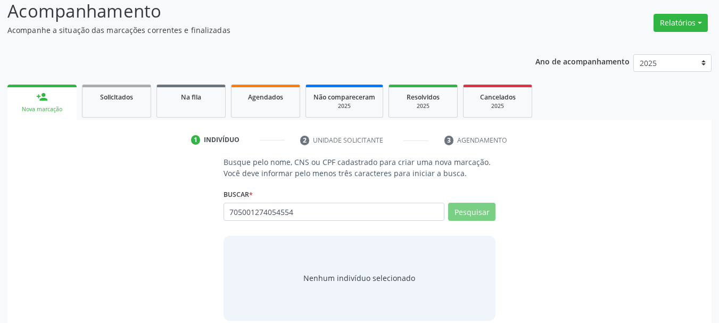
scroll to position [87, 0]
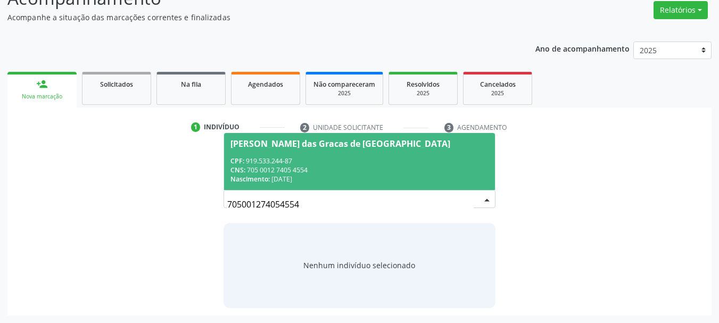
click at [338, 154] on span "[PERSON_NAME] das Gracas de [GEOGRAPHIC_DATA] CPF: 919.533.244-87 CNS: 705 0012…" at bounding box center [360, 161] width 272 height 57
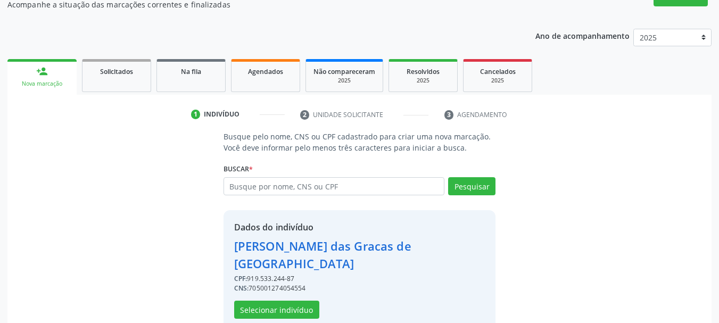
scroll to position [104, 0]
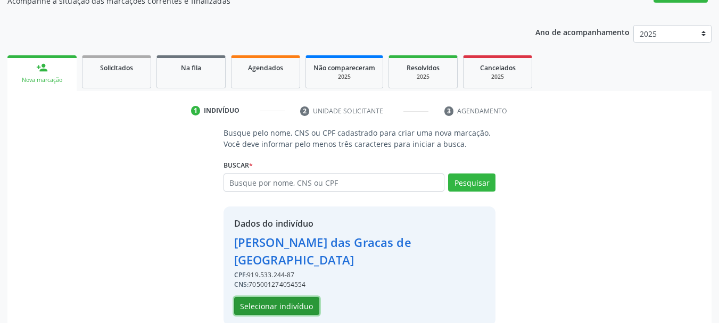
click at [273, 297] on button "Selecionar indivíduo" at bounding box center [276, 306] width 85 height 18
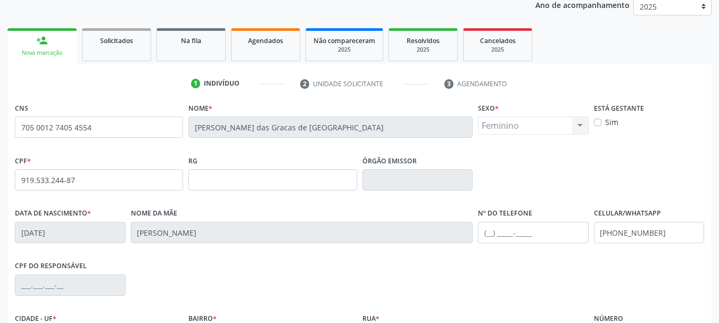
scroll to position [157, 0]
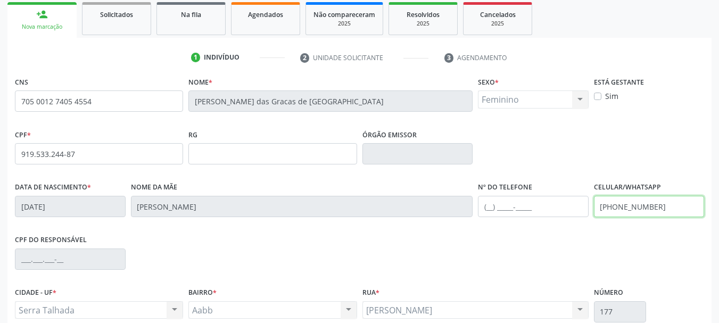
drag, startPoint x: 683, startPoint y: 202, endPoint x: 503, endPoint y: 210, distance: 180.1
click at [503, 210] on div "Data de nascimento * 0[DATE] Nome da mãe [PERSON_NAME] Nº do Telefone Celular/W…" at bounding box center [359, 205] width 695 height 53
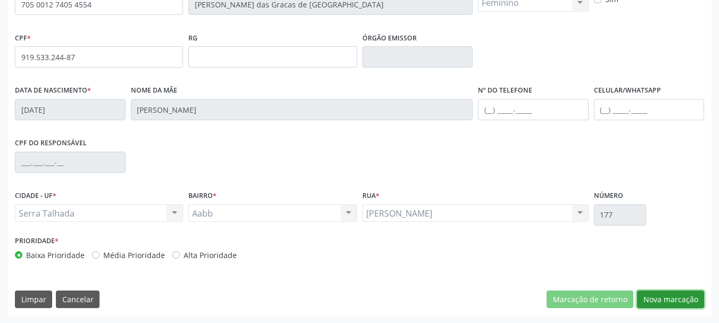
click at [666, 300] on button "Nova marcação" at bounding box center [670, 300] width 67 height 18
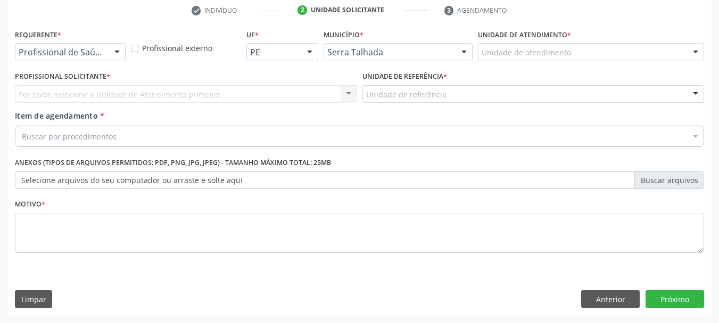
scroll to position [204, 0]
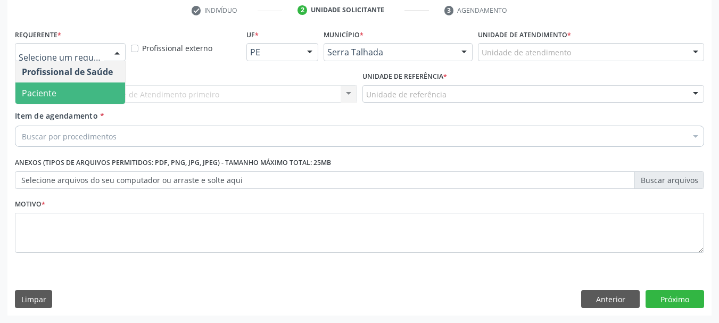
drag, startPoint x: 43, startPoint y: 83, endPoint x: 60, endPoint y: 102, distance: 25.6
click at [44, 83] on span "Paciente" at bounding box center [70, 93] width 110 height 21
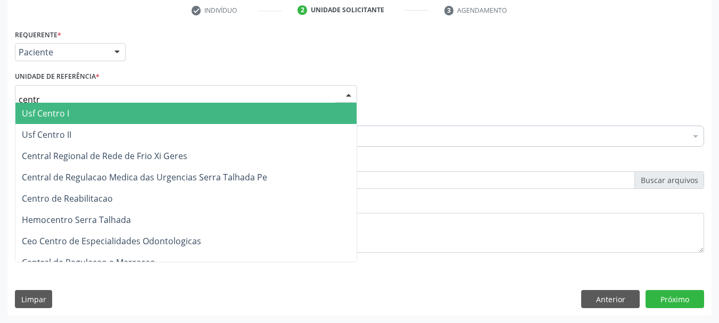
type input "centro"
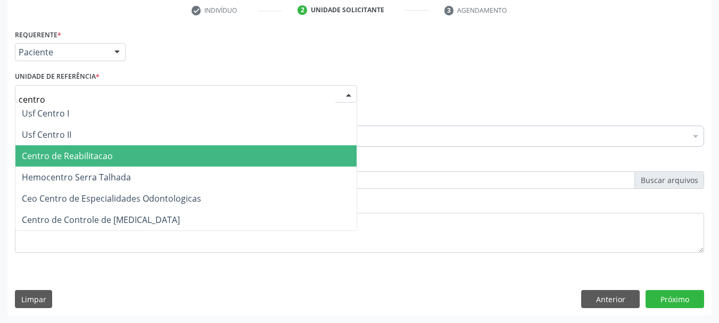
drag, startPoint x: 95, startPoint y: 162, endPoint x: 100, endPoint y: 154, distance: 9.8
click at [95, 161] on span "Centro de Reabilitacao" at bounding box center [185, 155] width 341 height 21
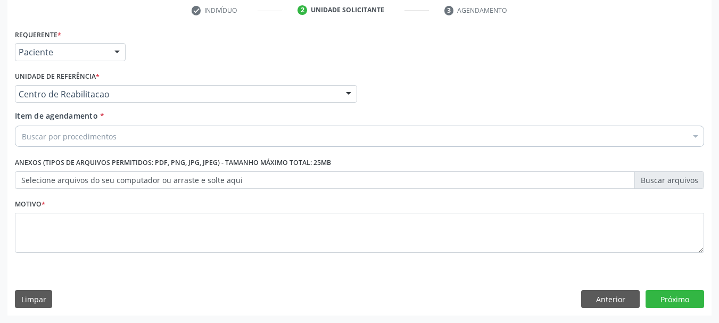
click at [102, 142] on div "Buscar por procedimentos" at bounding box center [359, 136] width 689 height 21
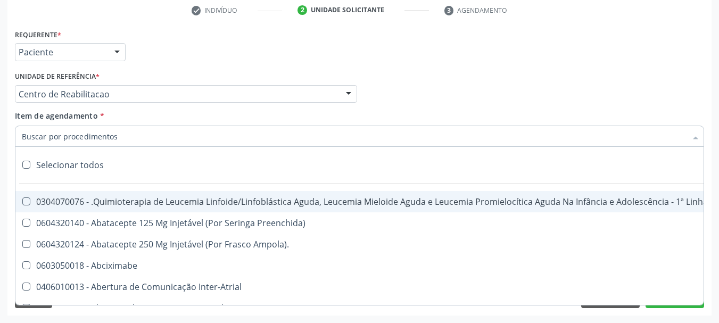
click at [102, 142] on input "Item de agendamento *" at bounding box center [354, 136] width 665 height 21
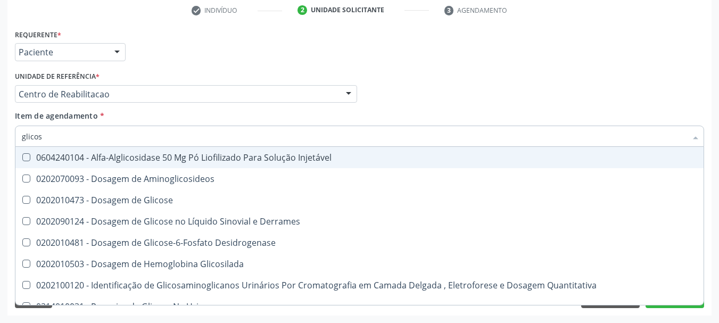
type input "glicose"
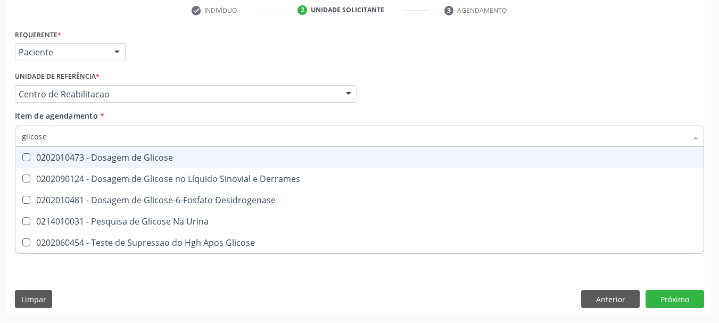
click at [110, 159] on div "0202010473 - Dosagem de Glicose" at bounding box center [360, 157] width 676 height 9
checkbox Glicose "true"
type input "glicos"
checkbox Glicose "false"
checkbox Desidrogenase "true"
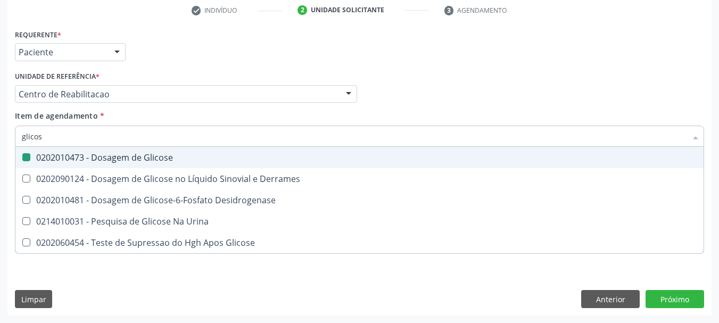
type input "glico"
checkbox Desidrogenase "false"
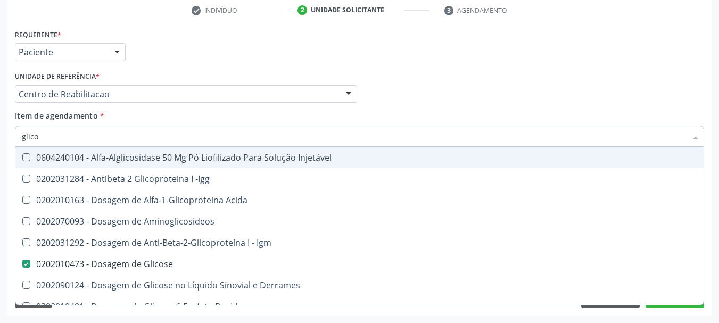
type input "glic"
checkbox Glicose "false"
checkbox Glicose "true"
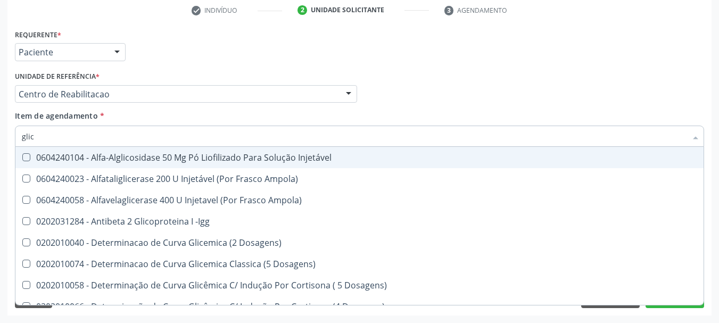
type input "gli"
checkbox Glicose "false"
checkbox Glicosilada "true"
type input "gl"
checkbox Glicosilada "false"
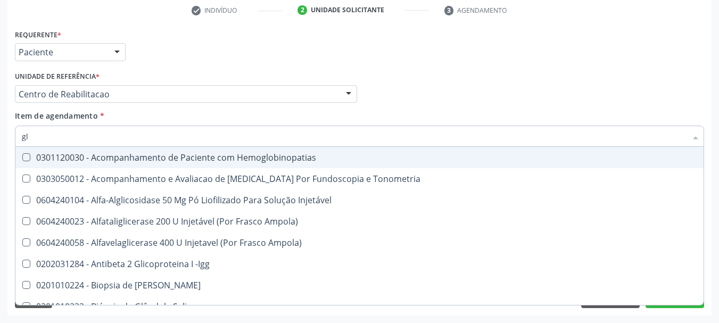
type input "g"
checkbox Glicose "false"
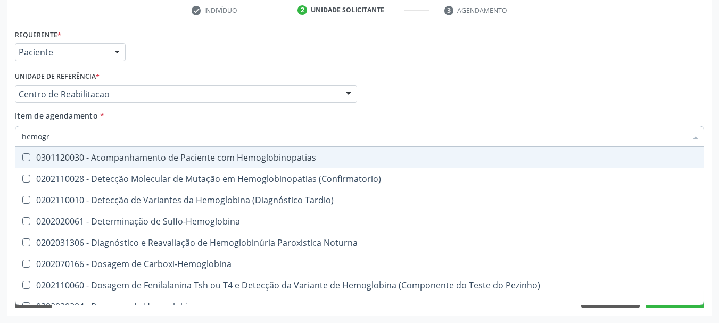
type input "hemogra"
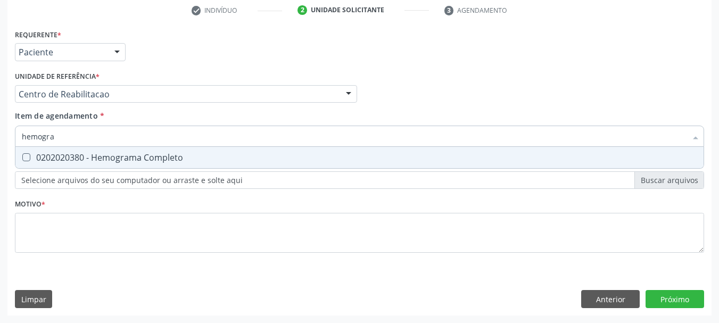
click at [110, 160] on div "0202020380 - Hemograma Completo" at bounding box center [360, 157] width 676 height 9
checkbox Completo "true"
type input "hemog"
checkbox Completo "false"
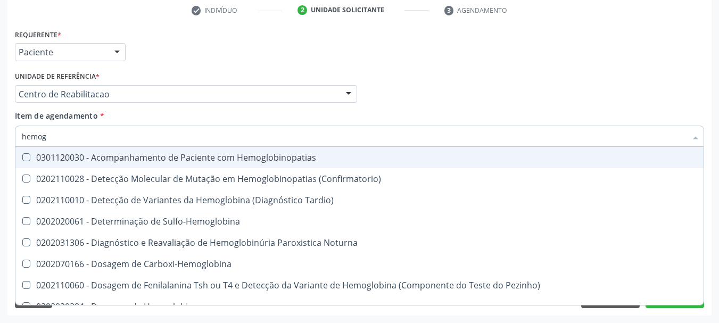
type input "hemo"
checkbox Completo "false"
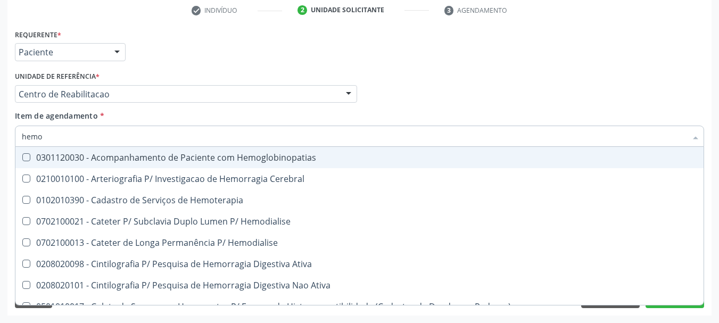
type input "hem"
checkbox Completo "false"
checkbox Elástica "true"
type input "he"
checkbox Elástica "false"
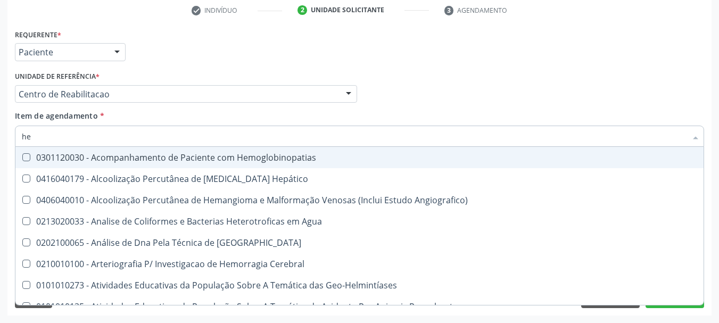
type input "h"
checkbox Completo "false"
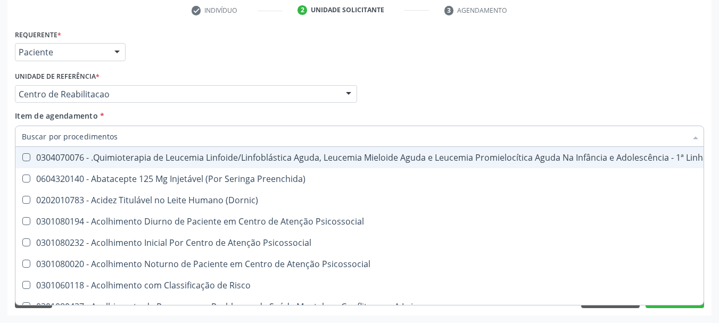
checkbox Completo "false"
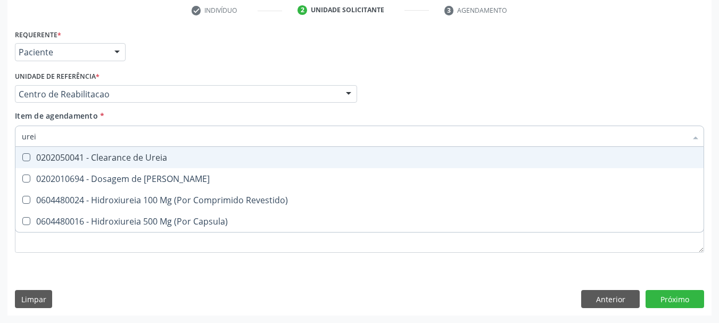
type input "ureia"
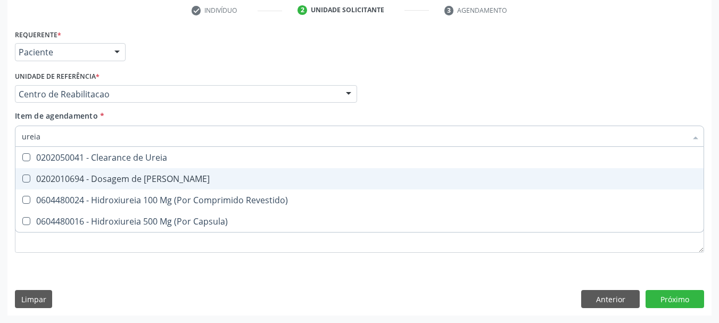
click at [110, 172] on span "0202010694 - Dosagem de Ureia" at bounding box center [359, 178] width 688 height 21
checkbox Ureia "true"
type input "ure"
checkbox Ureia "false"
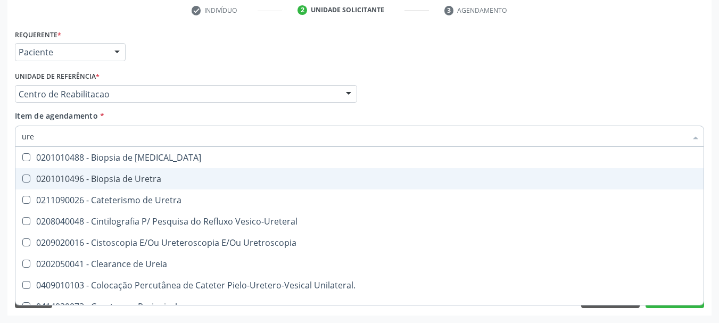
type input "ur"
checkbox Ureia "false"
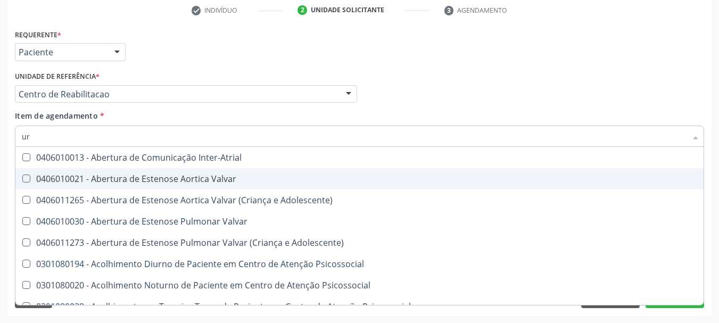
type input "u"
checkbox Ureia "false"
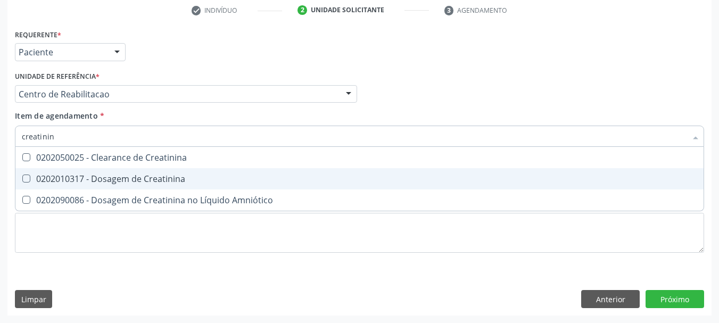
type input "creatinina"
click at [110, 172] on span "0202010317 - Dosagem de Creatinina" at bounding box center [359, 178] width 688 height 21
checkbox Creatinina "true"
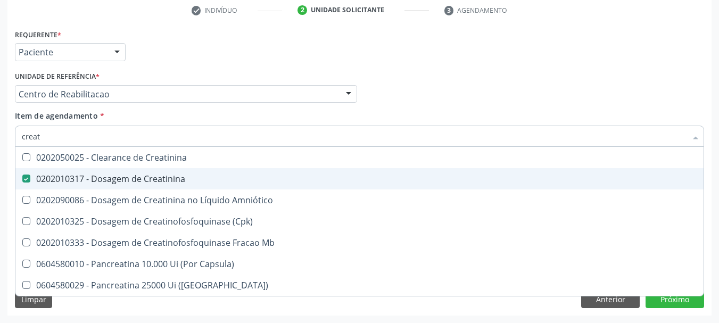
type input "crea"
checkbox Creatinina "false"
checkbox \(Cpk\) "false"
checkbox Capsula\) "true"
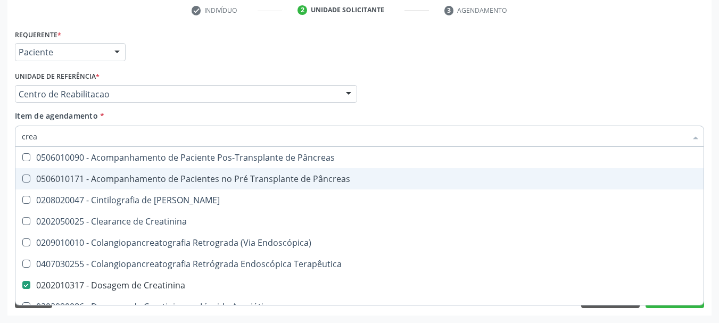
type input "cre"
checkbox Creatinina "false"
checkbox Oncologia "true"
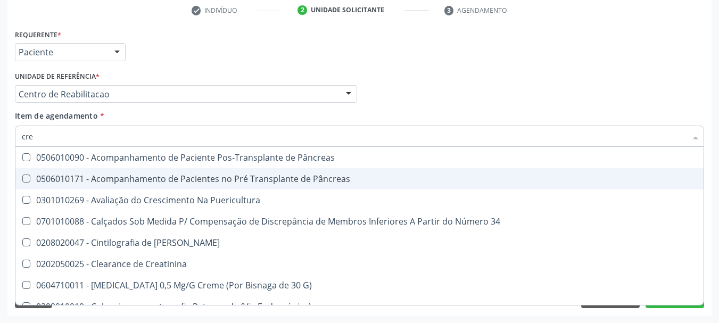
type input "cr"
checkbox Creatinina "false"
type input "c"
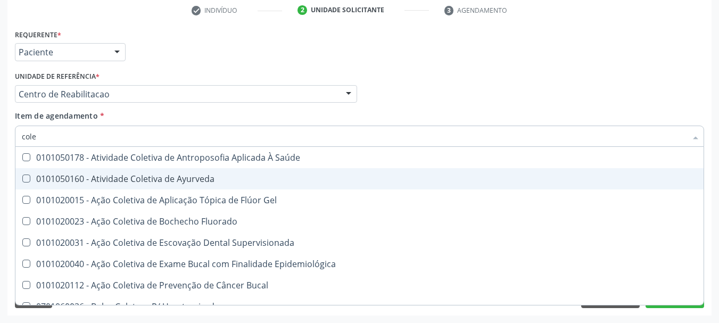
type input "coles"
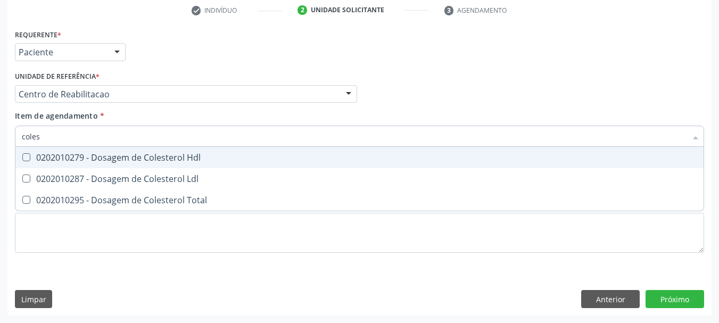
drag, startPoint x: 113, startPoint y: 164, endPoint x: 97, endPoint y: 191, distance: 31.0
click at [113, 166] on span "0202010279 - Dosagem de Colesterol Hdl" at bounding box center [359, 157] width 688 height 21
checkbox Hdl "true"
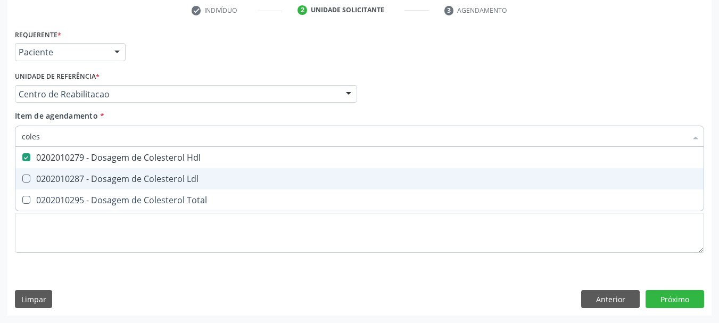
click at [103, 175] on div "0202010287 - Dosagem de Colesterol Ldl" at bounding box center [360, 179] width 676 height 9
checkbox Ldl "true"
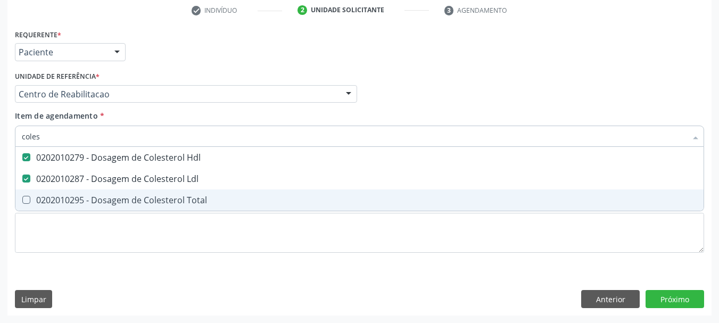
click at [93, 194] on span "0202010295 - Dosagem de Colesterol Total" at bounding box center [359, 200] width 688 height 21
checkbox Total "true"
type input "cole"
checkbox Hdl "false"
checkbox Ldl "false"
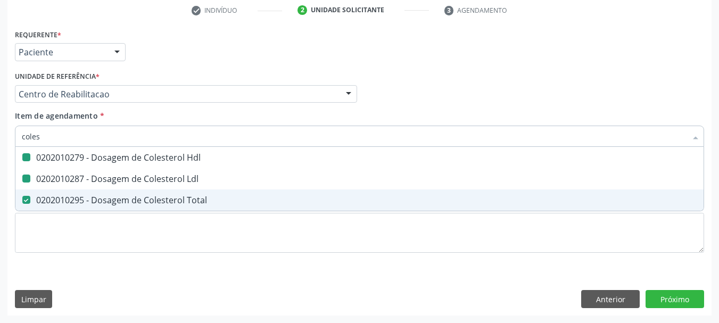
checkbox Total "false"
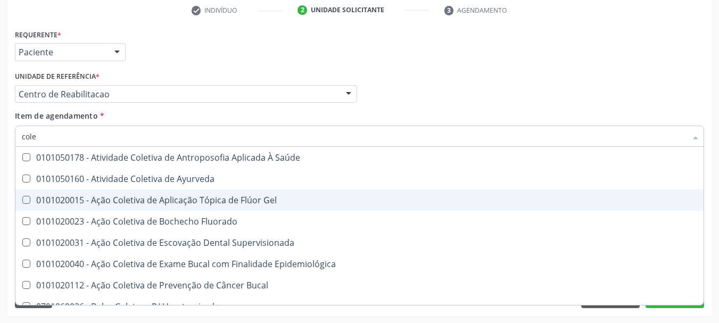
type input "col"
checkbox Hdl "false"
checkbox Ldl "false"
checkbox Total "false"
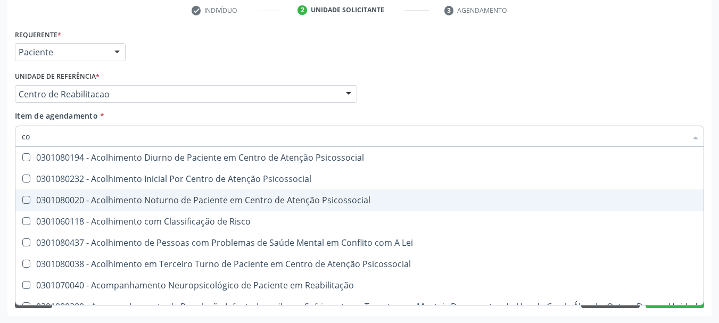
type input "c"
checkbox Hdl "false"
checkbox Ldl "false"
checkbox Total "false"
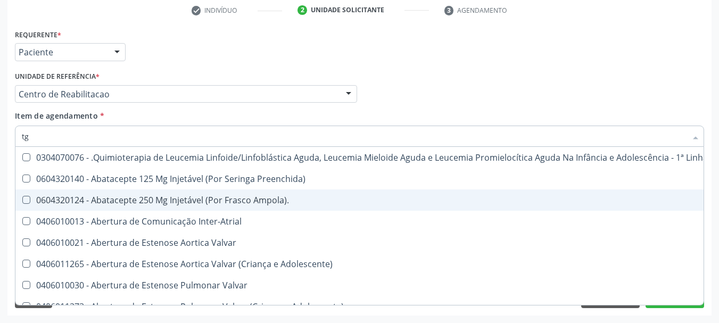
type input "tgo"
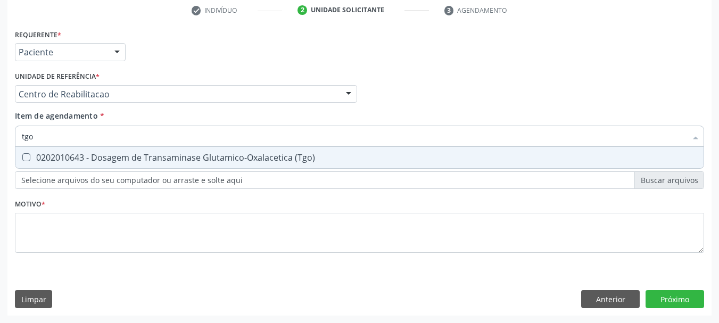
drag, startPoint x: 111, startPoint y: 139, endPoint x: 106, endPoint y: 143, distance: 5.7
click at [106, 143] on input "tgo" at bounding box center [354, 136] width 665 height 21
click at [105, 150] on span "0202010643 - Dosagem de Transaminase Glutamico-Oxalacetica (Tgo)" at bounding box center [359, 157] width 688 height 21
checkbox \(Tgo\) "true"
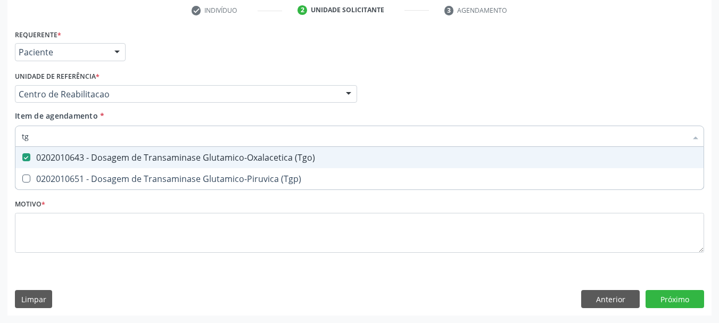
type input "tgp"
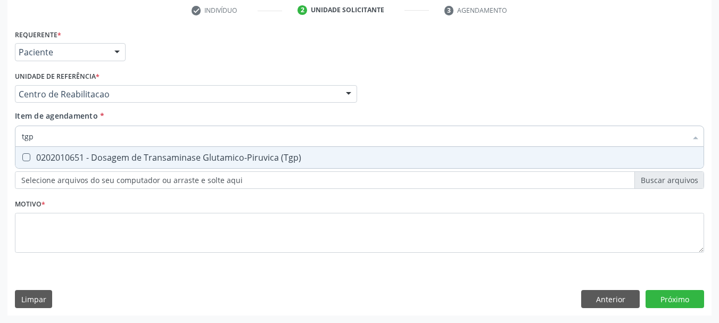
click at [104, 151] on span "0202010651 - Dosagem de Transaminase Glutamico-Piruvica (Tgp)" at bounding box center [359, 157] width 688 height 21
checkbox \(Tgp\) "true"
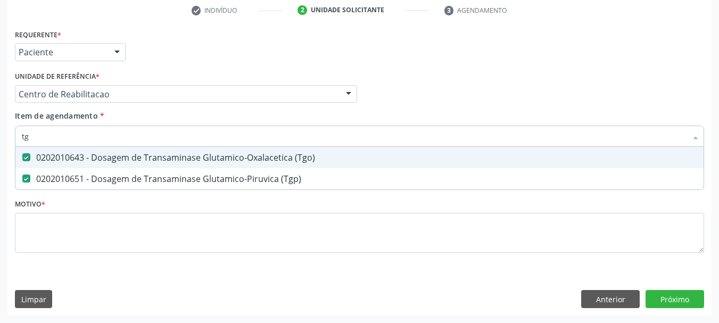
type input "t"
checkbox \(Tgo\) "false"
checkbox \(Tgp\) "false"
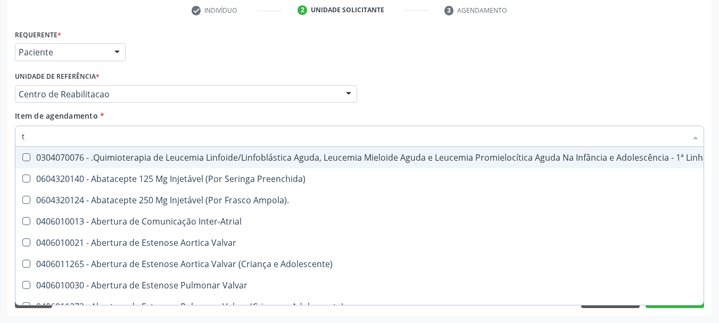
type input "tr"
checkbox Ii\) "true"
checkbox Grupo "true"
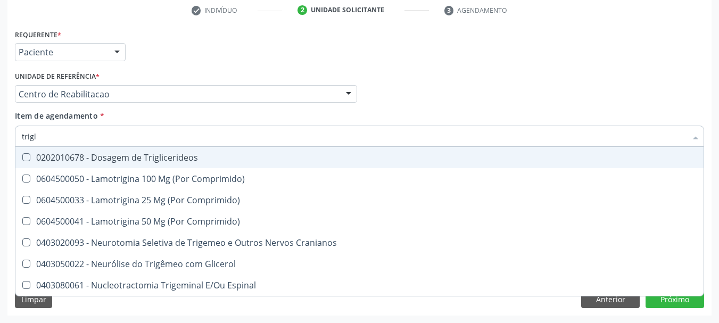
type input "trigli"
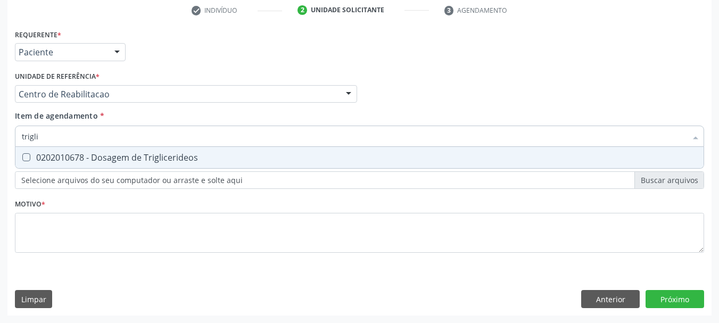
click at [104, 151] on span "0202010678 - Dosagem de Triglicerideos" at bounding box center [359, 157] width 688 height 21
checkbox Triglicerideos "true"
type input "tri"
checkbox Triglicerideos "false"
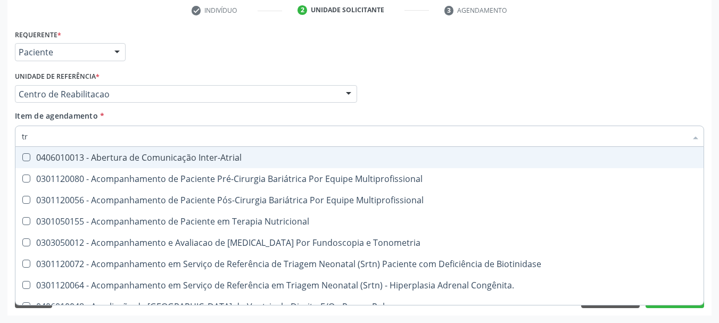
type input "t"
checkbox Triglicerideos "false"
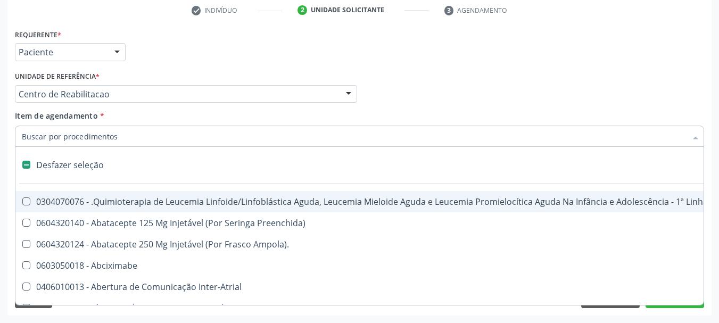
type input "g"
checkbox Linha "true"
checkbox Infusão "true"
checkbox Urostomizados "true"
checkbox Revestido\) "true"
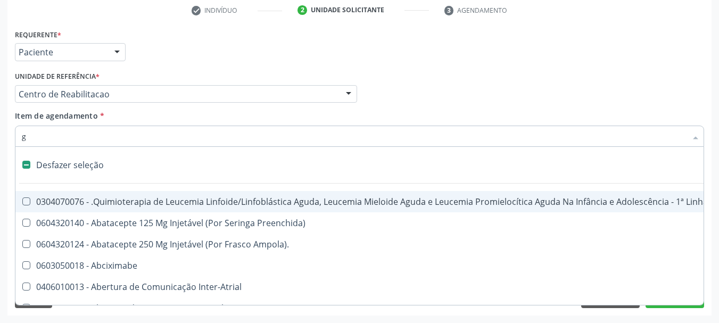
checkbox Capsula\) "true"
checkbox Ml\) "true"
checkbox Capsula\) "true"
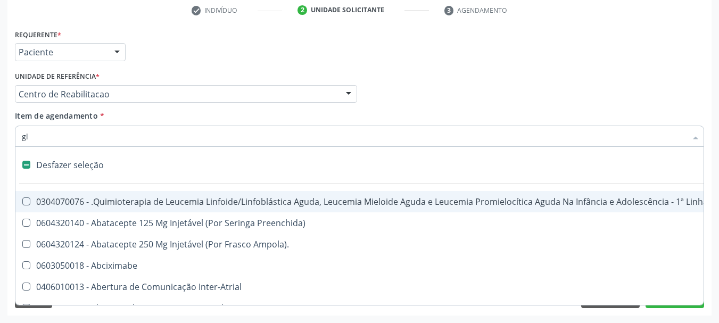
type input "gli"
checkbox Capsula\) "true"
checkbox Risco "true"
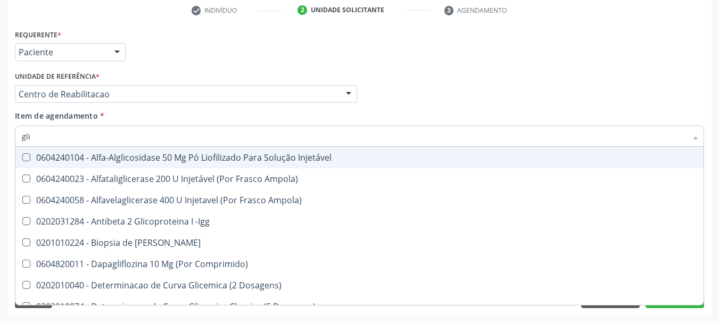
type input "glic"
checkbox Aminoglicosideos "true"
checkbox Glicose "false"
checkbox Derrames "true"
checkbox Triglicerideos "false"
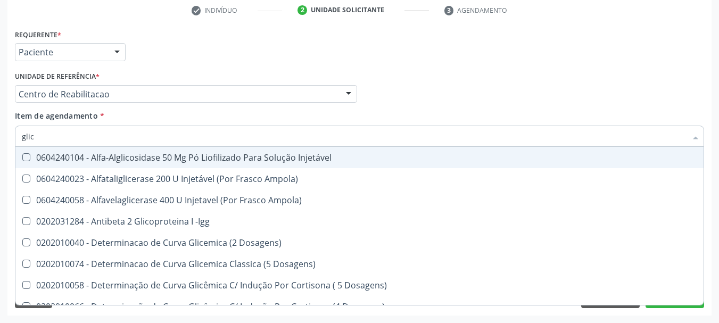
type input "glico"
checkbox Dosagens\) "true"
checkbox Glicose "false"
type input "glicos"
checkbox Ampola\) "true"
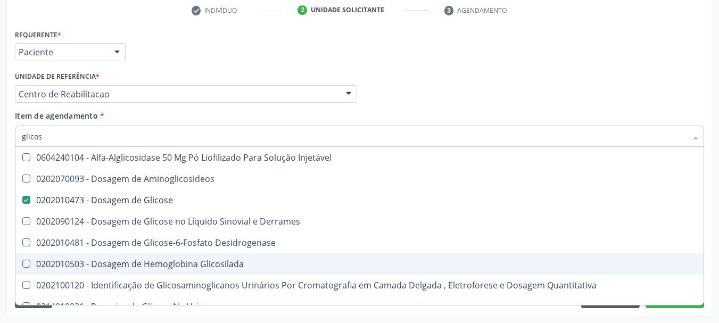
click at [125, 260] on div "0202010503 - Dosagem de Hemoglobina Glicosilada" at bounding box center [360, 264] width 676 height 9
checkbox Glicosilada "true"
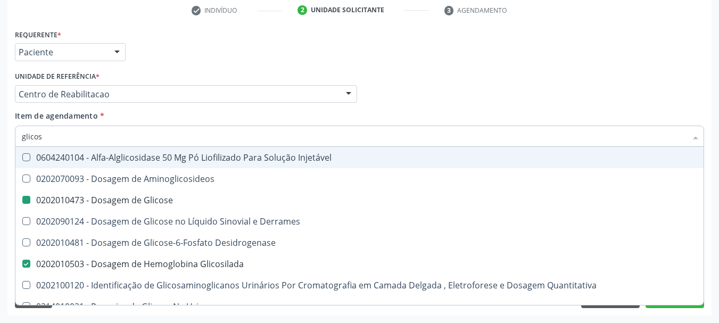
type input "glico"
checkbox Glicose "false"
checkbox Glicose "true"
type input "glic"
checkbox Glicosilada "false"
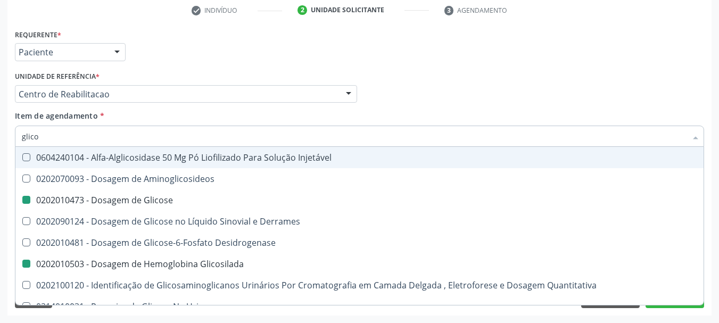
checkbox Glicose "false"
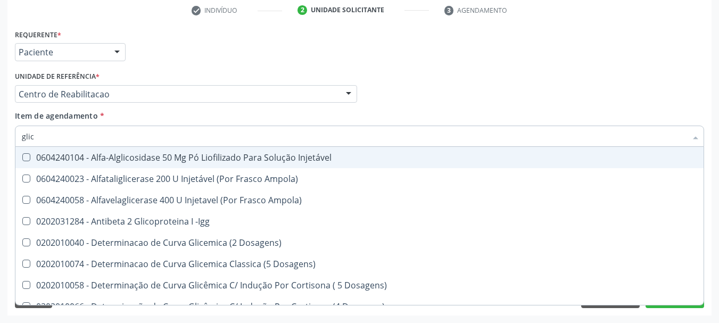
type input "gli"
checkbox Glicose "false"
checkbox Triglicerideos "false"
checkbox Quantitativa "true"
checkbox Delgada\) "true"
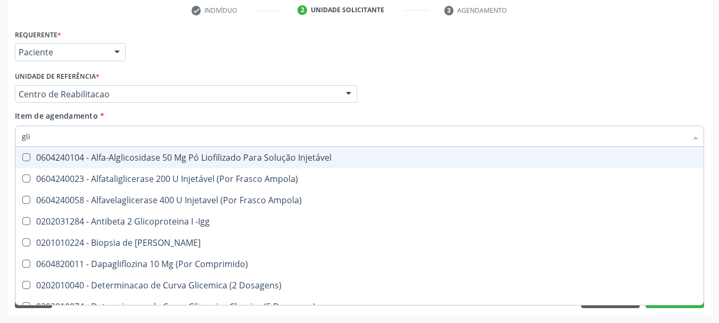
type input "gl"
checkbox Glicose "false"
checkbox Glicosilada "false"
checkbox Triglicerideos "false"
type input "g"
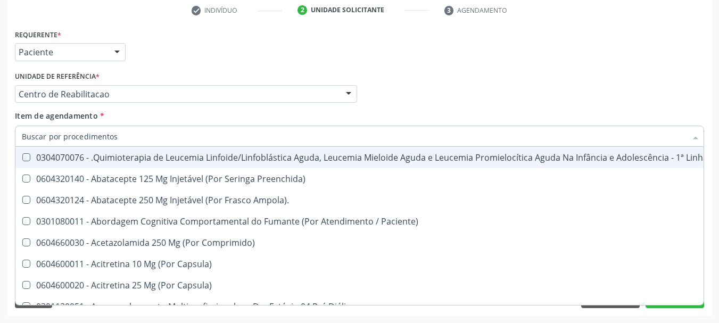
checkbox Hdl "false"
checkbox Ldl "false"
checkbox Total "false"
checkbox Creatinina "false"
checkbox Glicose "false"
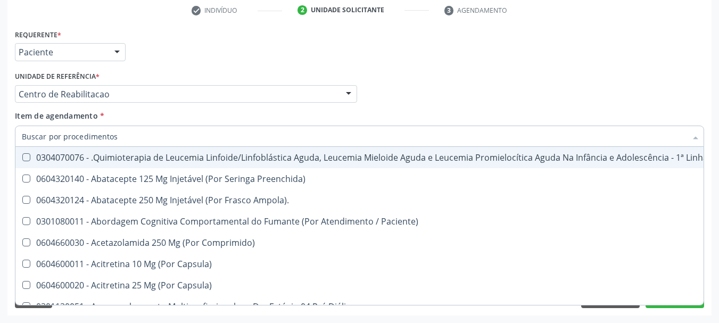
checkbox Glicosilada "false"
checkbox \(Tgo\) "false"
checkbox \(Tgp\) "false"
checkbox Triglicerideos "false"
checkbox Ureia "false"
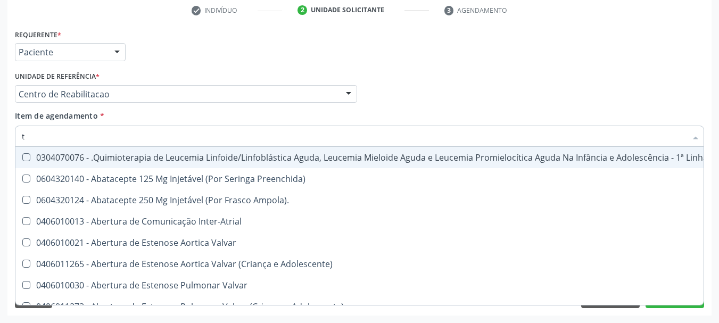
type input "t4"
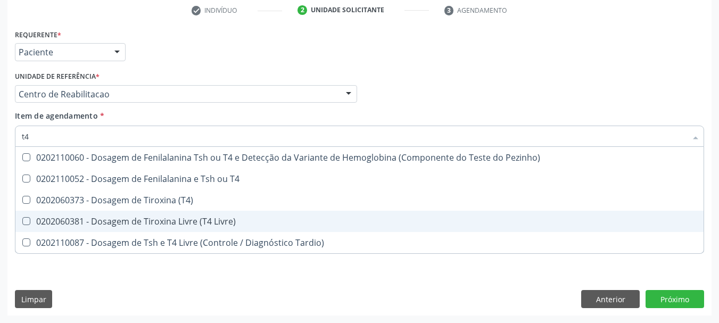
click at [134, 220] on div "0202060381 - Dosagem de Tiroxina Livre (T4 Livre)" at bounding box center [360, 221] width 676 height 9
checkbox Livre\) "true"
type input "t"
checkbox Livre\) "false"
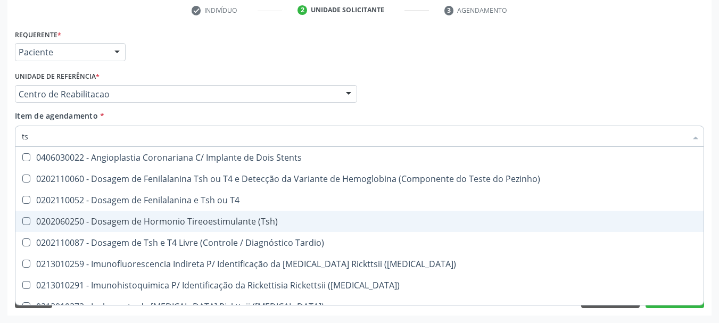
type input "tsh"
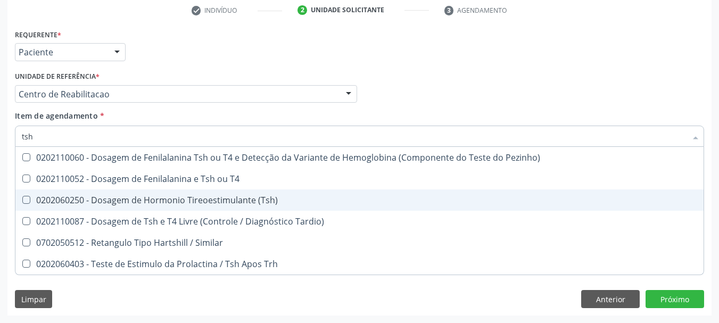
drag, startPoint x: 90, startPoint y: 204, endPoint x: 95, endPoint y: 202, distance: 6.0
click at [94, 204] on div "0202060250 - Dosagem de Hormonio Tireoestimulante (Tsh)" at bounding box center [360, 200] width 676 height 9
checkbox \(Tsh\) "true"
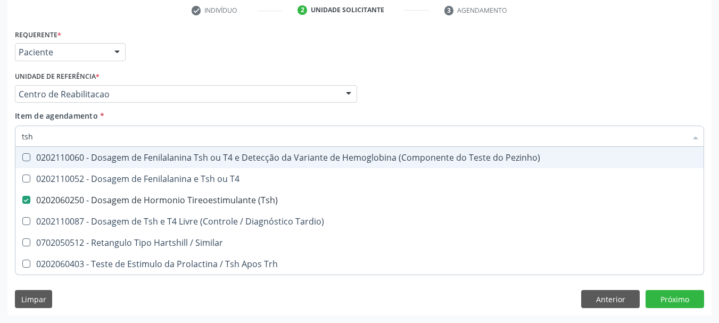
type input "ts"
checkbox \(Tsh\) "false"
checkbox Tardio\) "true"
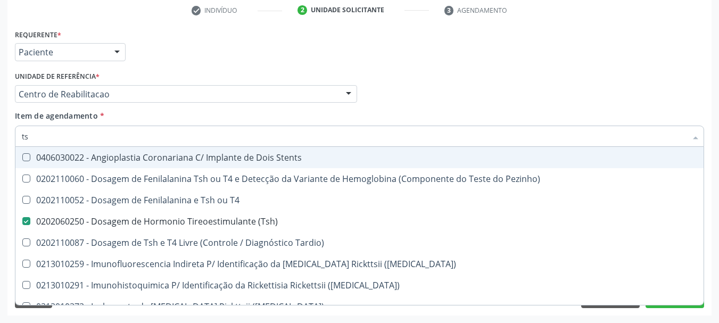
type input "t"
type input "v"
checkbox \(Tsh\) "false"
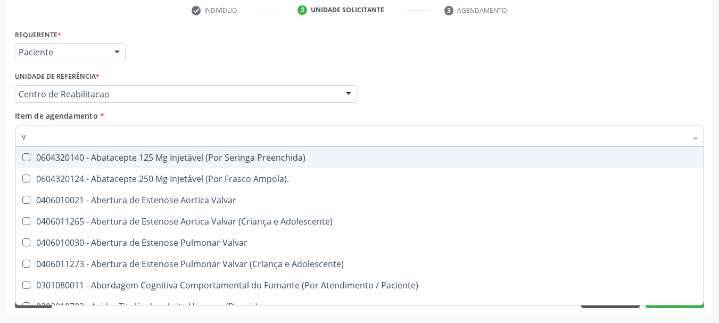
type input "vi"
checkbox Ras\ "true"
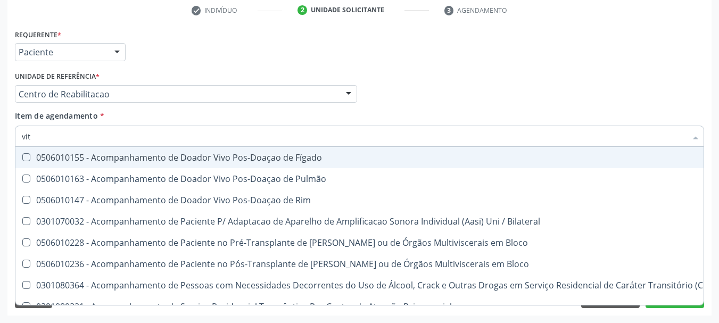
type input "vita"
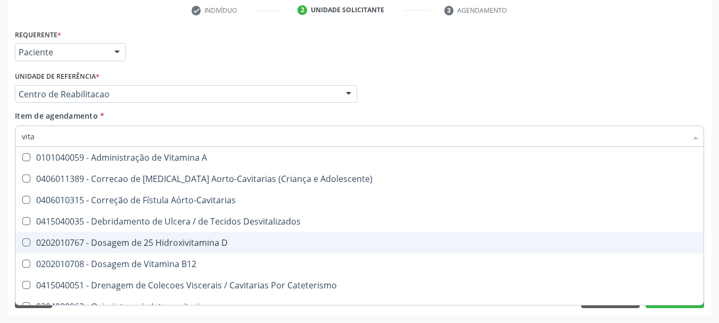
click at [228, 239] on span "0202010767 - Dosagem de 25 Hidroxivitamina D" at bounding box center [359, 242] width 688 height 21
checkbox D "true"
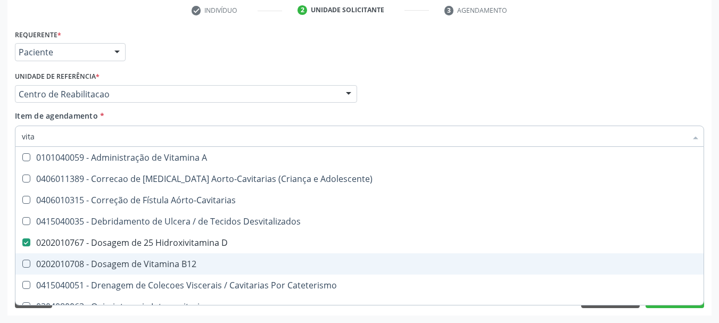
click at [131, 266] on div "0202010708 - Dosagem de Vitamina B12" at bounding box center [360, 264] width 676 height 9
checkbox B12 "true"
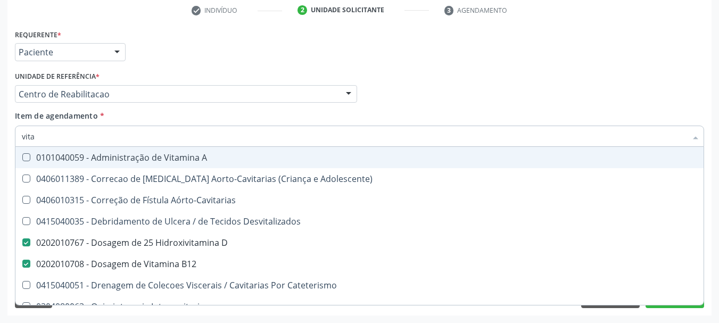
drag, startPoint x: 637, startPoint y: 54, endPoint x: 416, endPoint y: 153, distance: 241.9
click at [635, 56] on div "Requerente * Paciente Profissional de Saúde Paciente Nenhum resultado encontrad…" at bounding box center [359, 48] width 695 height 42
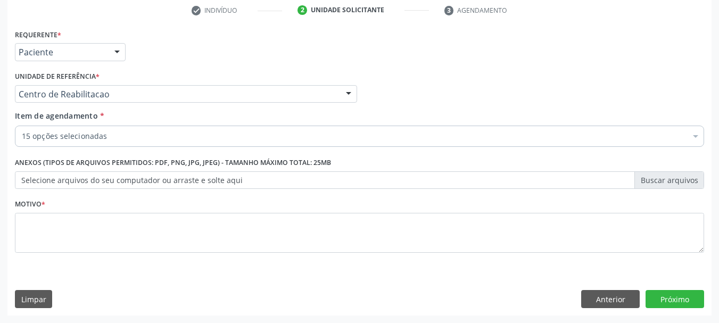
scroll to position [0, 0]
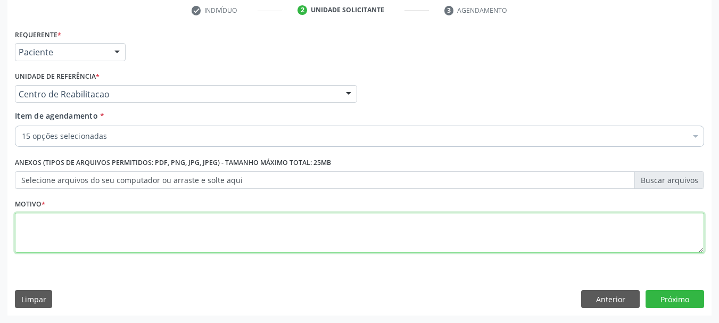
click at [220, 236] on textarea at bounding box center [359, 233] width 689 height 40
type textarea "..."
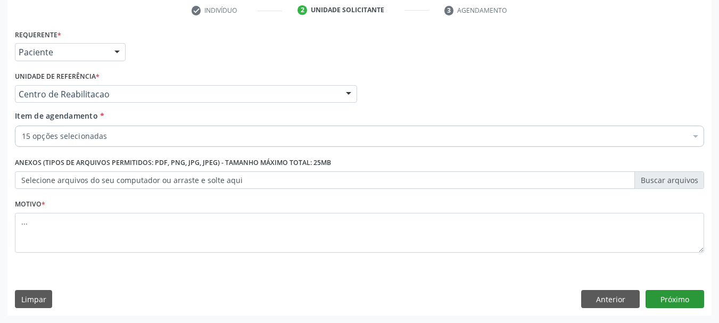
drag, startPoint x: 688, startPoint y: 284, endPoint x: 687, endPoint y: 292, distance: 8.1
click at [688, 291] on div "Requerente * Paciente Profissional de Saúde Paciente Nenhum resultado encontrad…" at bounding box center [359, 171] width 704 height 289
click at [686, 294] on button "Próximo" at bounding box center [675, 299] width 59 height 18
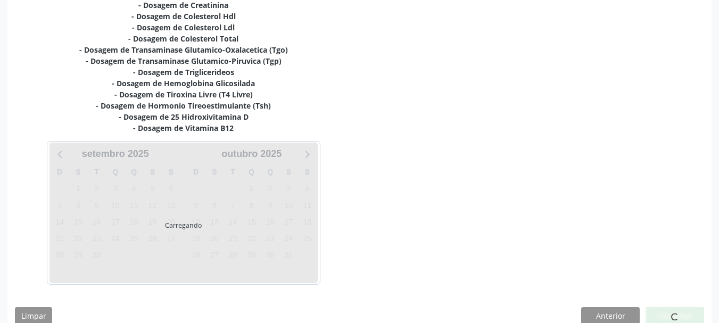
scroll to position [297, 0]
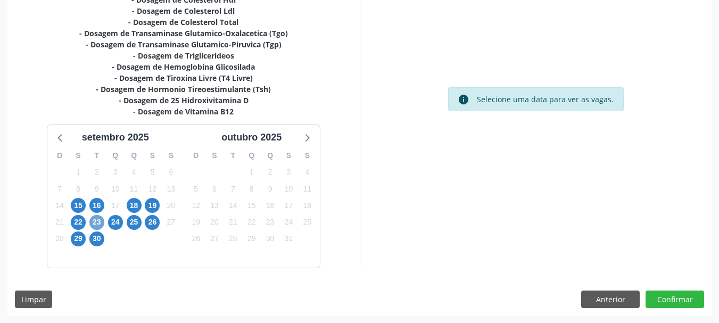
click at [95, 227] on span "23" at bounding box center [96, 222] width 15 height 15
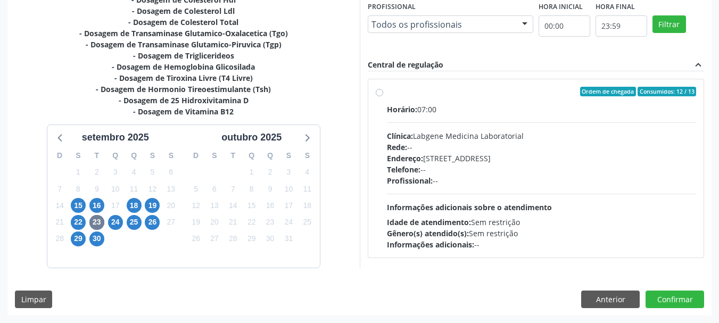
click at [380, 97] on div "Ordem de chegada Consumidos: 12 / 13 Horário: 07:00 Clínica: Labgene Medicina L…" at bounding box center [536, 168] width 321 height 163
radio input "true"
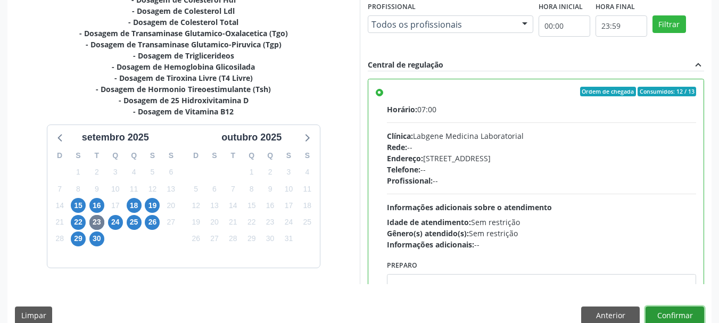
click at [690, 308] on button "Confirmar" at bounding box center [675, 316] width 59 height 18
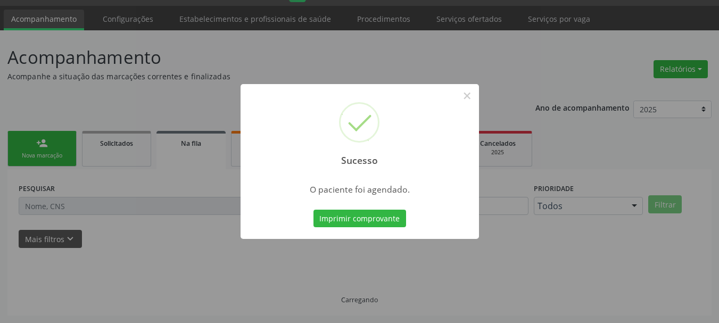
scroll to position [28, 0]
click at [365, 224] on button "Imprimir comprovante" at bounding box center [360, 219] width 93 height 18
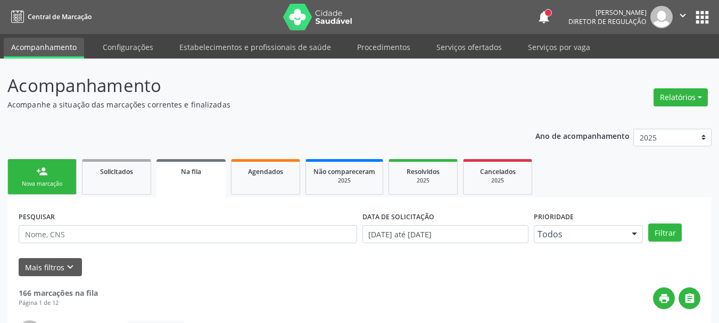
click at [685, 13] on icon "" at bounding box center [683, 16] width 12 height 12
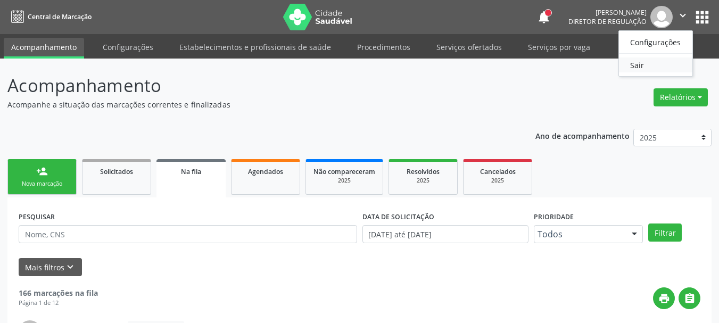
drag, startPoint x: 644, startPoint y: 62, endPoint x: 599, endPoint y: 80, distance: 48.5
click at [645, 62] on link "Sair" at bounding box center [655, 65] width 73 height 15
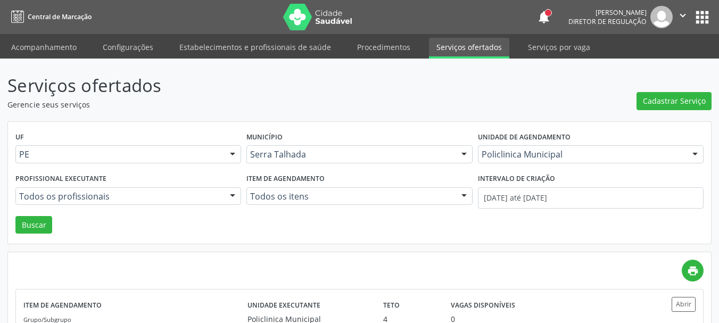
click at [679, 14] on icon "" at bounding box center [683, 16] width 12 height 12
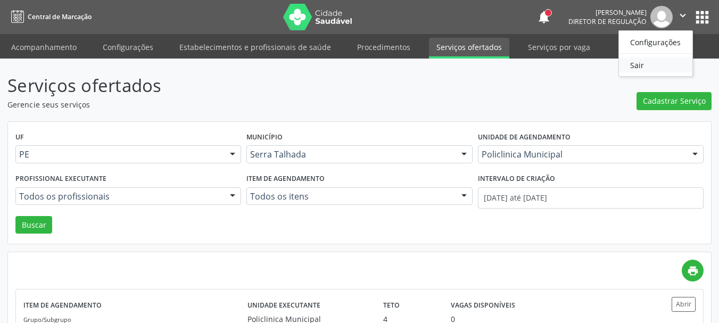
click at [639, 62] on link "Sair" at bounding box center [655, 65] width 73 height 15
